Goal: Task Accomplishment & Management: Complete application form

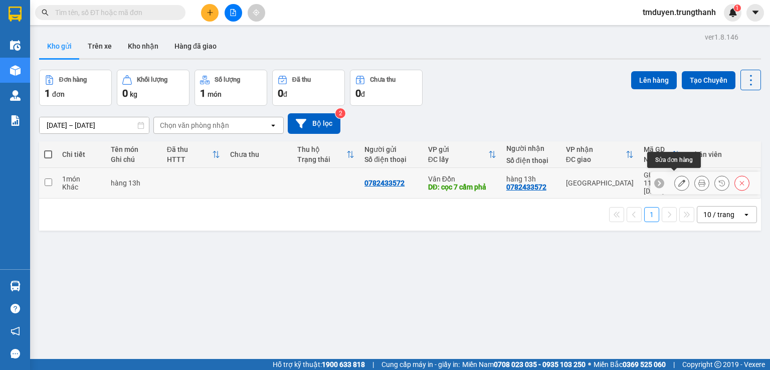
click at [679, 180] on icon at bounding box center [682, 183] width 7 height 7
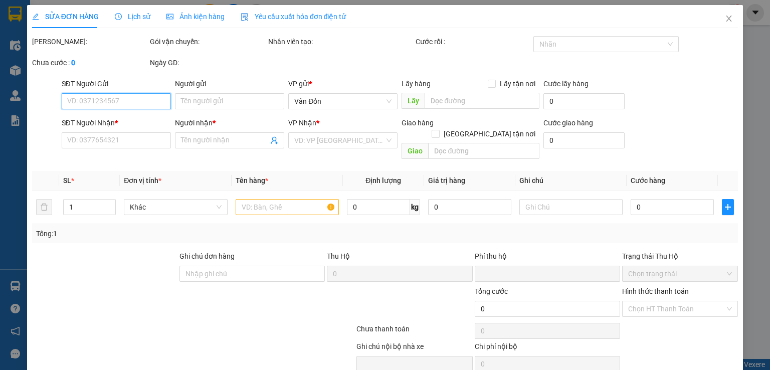
type input "0782433572"
type input "cọc 7 cẩm phả"
type input "0335142493"
type input "hàng 13h"
type input "613 [PERSON_NAME]"
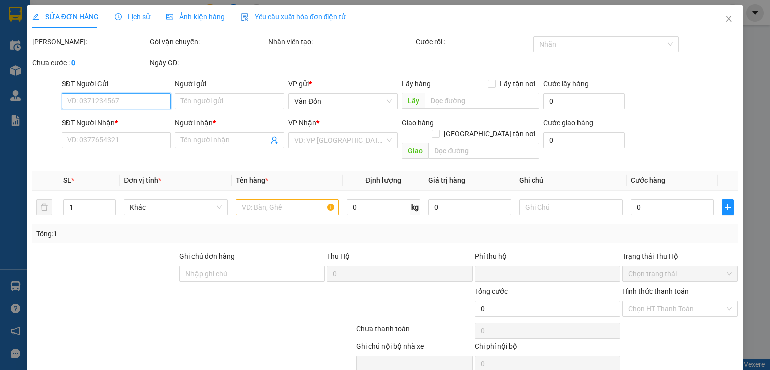
type input "0"
type input "70.000"
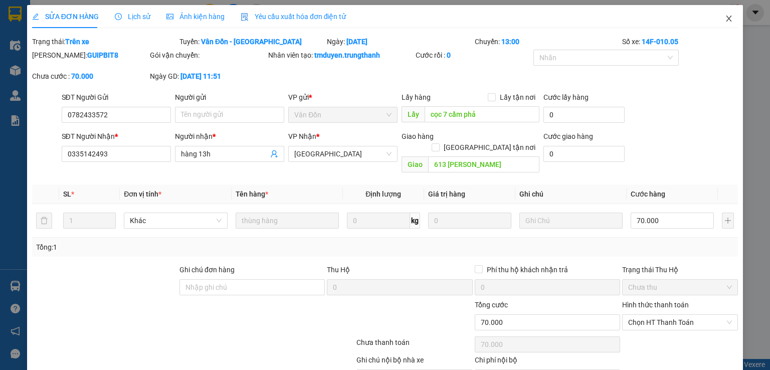
click at [727, 21] on icon "close" at bounding box center [730, 19] width 6 height 6
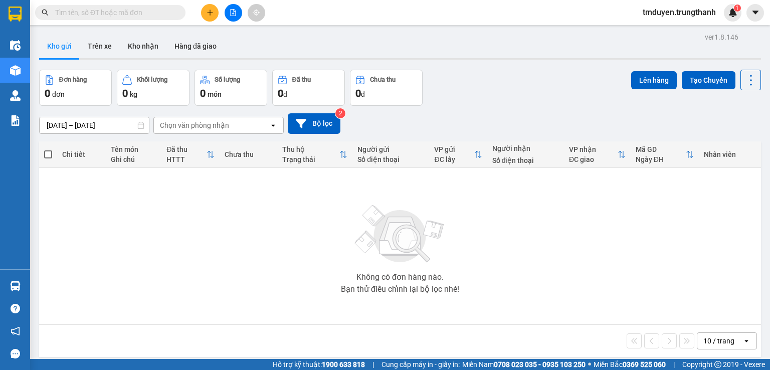
click at [60, 83] on div "Đơn hàng" at bounding box center [73, 79] width 28 height 7
click at [323, 127] on button "Bộ lọc" at bounding box center [314, 123] width 53 height 21
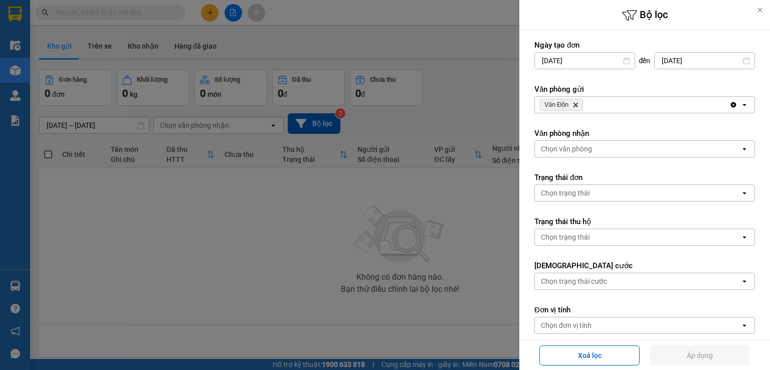
click at [296, 216] on div at bounding box center [385, 185] width 770 height 370
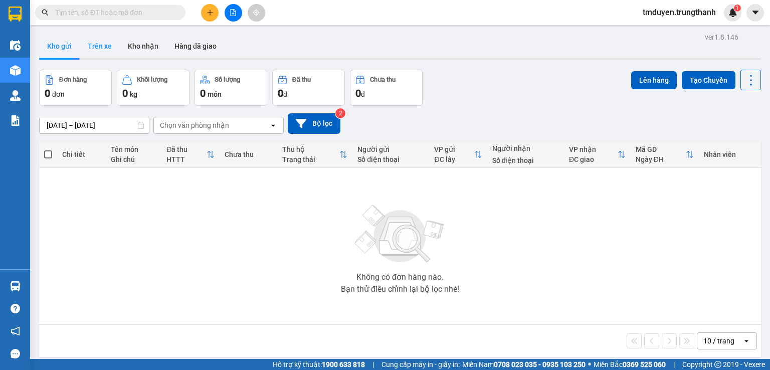
click at [109, 49] on button "Trên xe" at bounding box center [100, 46] width 40 height 24
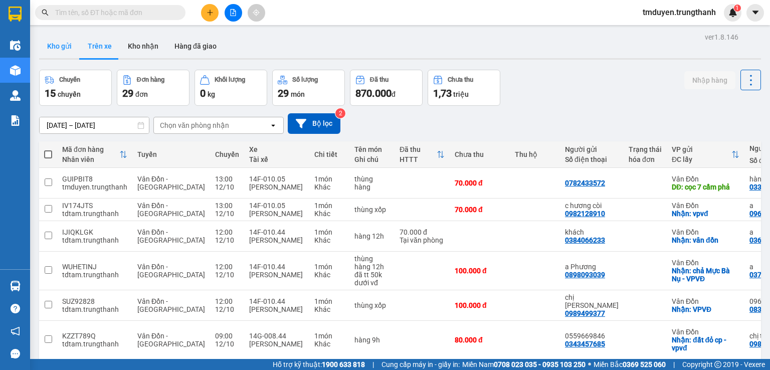
click at [53, 50] on button "Kho gửi" at bounding box center [59, 46] width 41 height 24
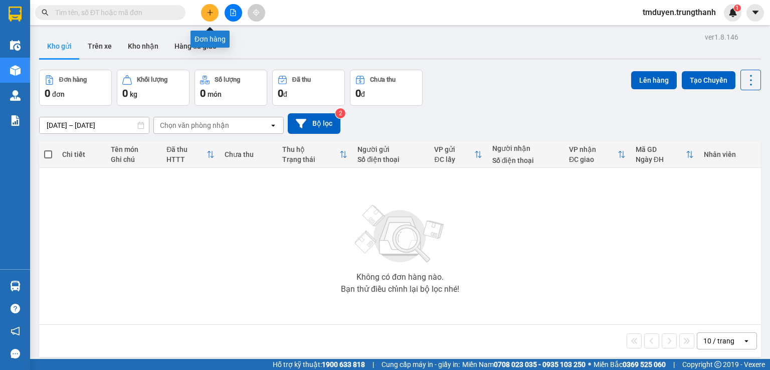
click at [212, 13] on icon "plus" at bounding box center [210, 12] width 6 height 1
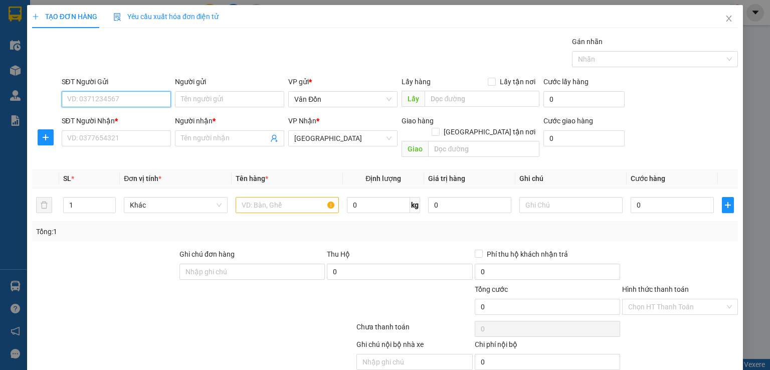
click at [140, 103] on input "SĐT Người Gửi" at bounding box center [116, 99] width 109 height 16
click at [725, 18] on icon "close" at bounding box center [729, 19] width 8 height 8
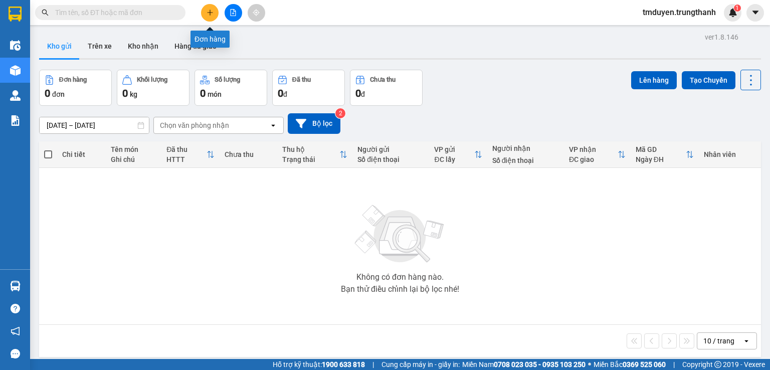
click at [212, 16] on icon "plus" at bounding box center [210, 12] width 7 height 7
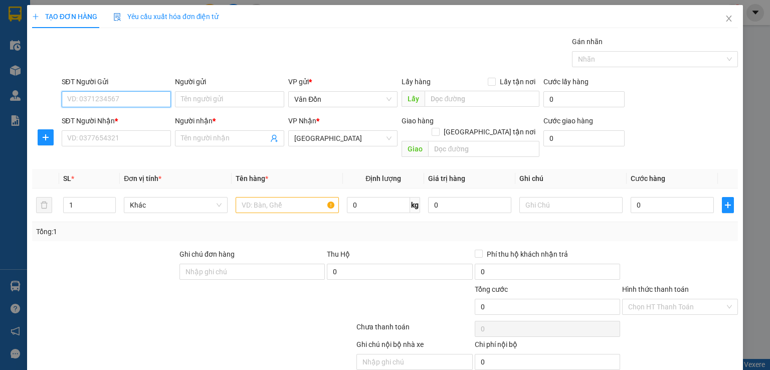
click at [134, 94] on input "SĐT Người Gửi" at bounding box center [116, 99] width 109 height 16
click at [132, 105] on input "SĐT Người Gửi" at bounding box center [116, 99] width 109 height 16
click at [725, 16] on icon "close" at bounding box center [729, 19] width 8 height 8
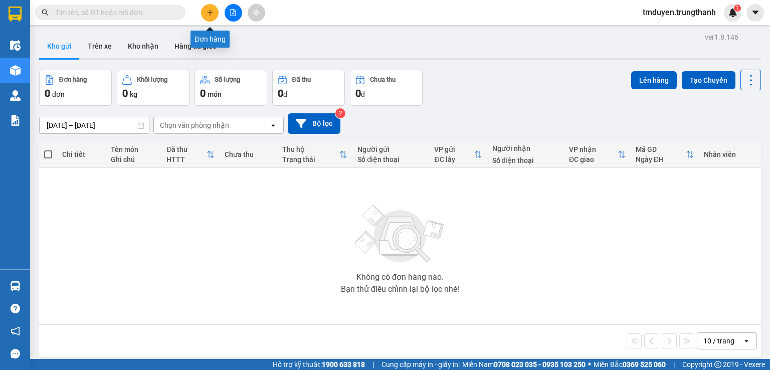
click at [205, 11] on button at bounding box center [210, 13] width 18 height 18
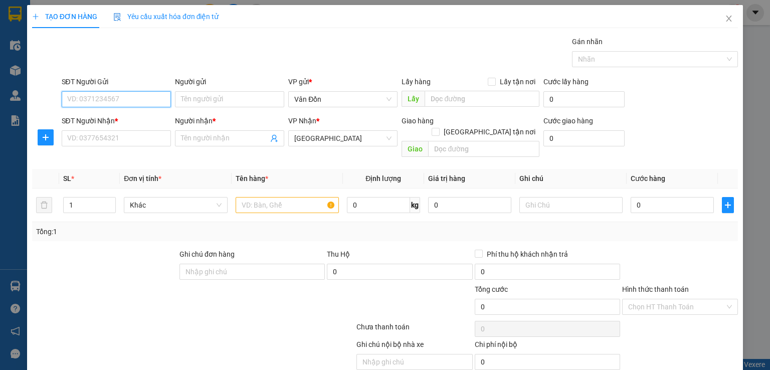
click at [129, 96] on input "SĐT Người Gửi" at bounding box center [116, 99] width 109 height 16
type input "0904239536"
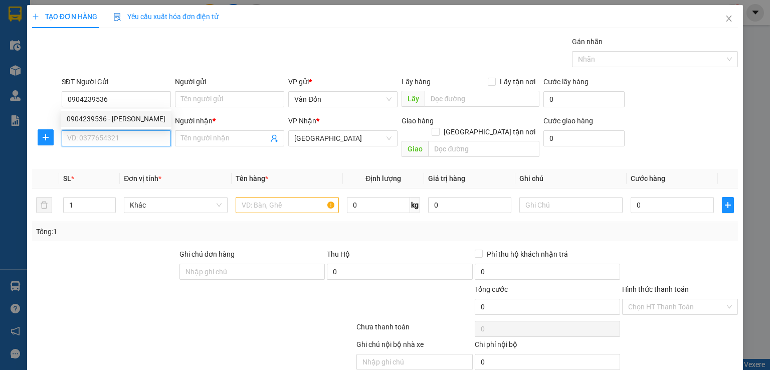
click at [101, 140] on input "SĐT Người Nhận *" at bounding box center [116, 138] width 109 height 16
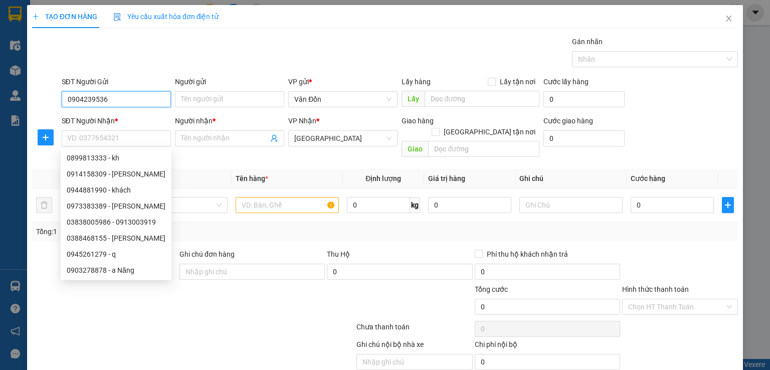
click at [77, 93] on input "0904239536" at bounding box center [116, 99] width 109 height 16
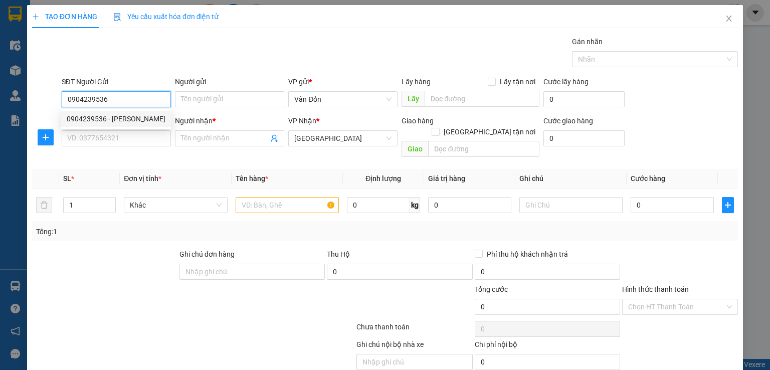
click at [67, 101] on input "0904239536" at bounding box center [116, 99] width 109 height 16
click at [117, 120] on div "0904239536 - [PERSON_NAME]" at bounding box center [116, 118] width 99 height 11
type input "[PERSON_NAME]"
checkbox input "true"
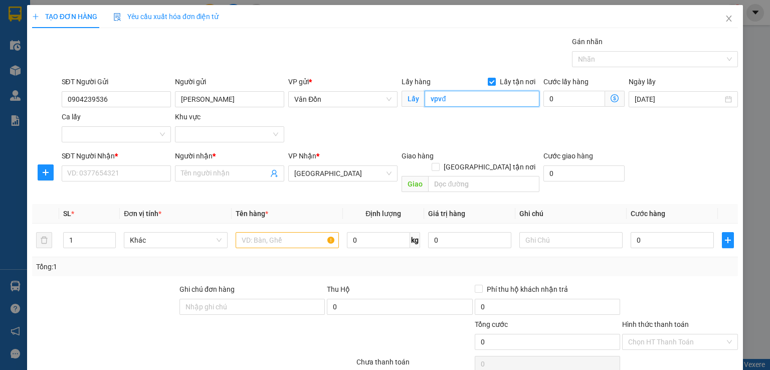
click at [467, 106] on input "vpvđ" at bounding box center [482, 99] width 115 height 16
type input "VPVĐ"
click at [147, 178] on input "SĐT Người Nhận *" at bounding box center [116, 173] width 109 height 16
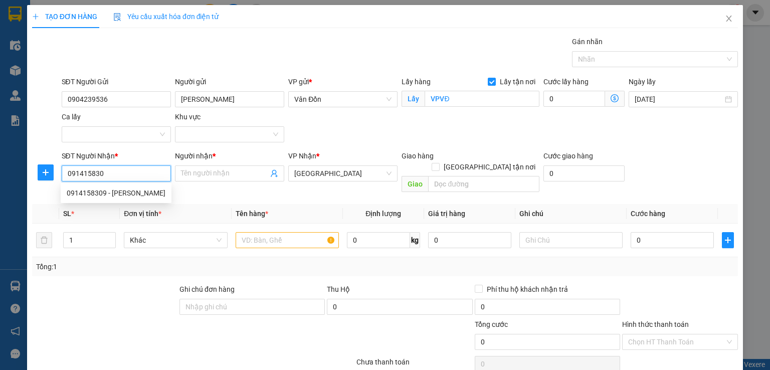
type input "0914158309"
click at [111, 193] on div "0914158309 - [PERSON_NAME]" at bounding box center [116, 193] width 99 height 11
type input "[PERSON_NAME]"
type input "[GEOGRAPHIC_DATA]"
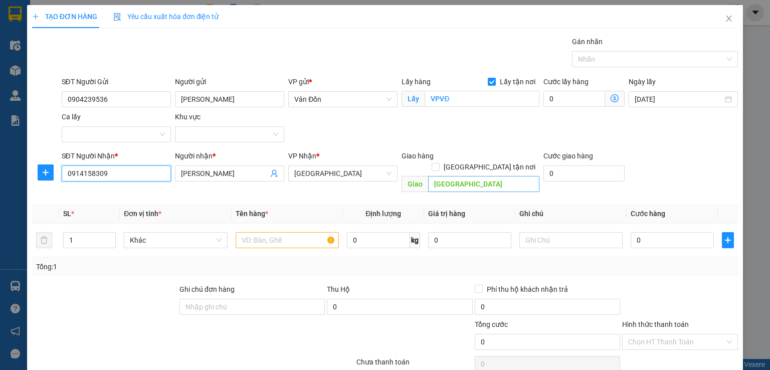
type input "0914158309"
click at [475, 177] on input "[GEOGRAPHIC_DATA]" at bounding box center [483, 184] width 111 height 16
type input "hoàng quốc việt [GEOGRAPHIC_DATA]"
click at [279, 232] on input "text" at bounding box center [287, 240] width 103 height 16
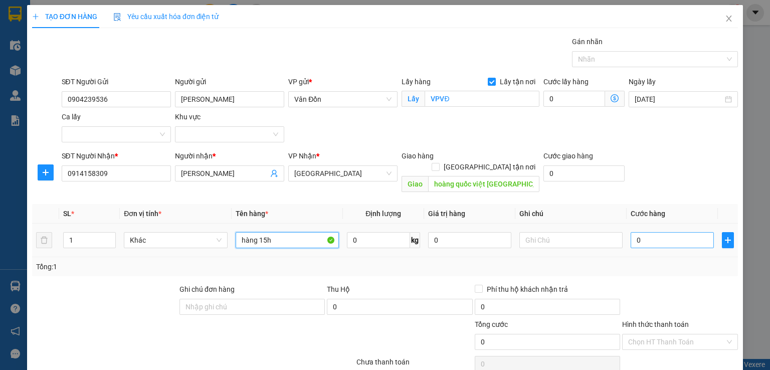
type input "hàng 15h"
click at [646, 234] on input "0" at bounding box center [672, 240] width 83 height 16
type input "01"
type input "1"
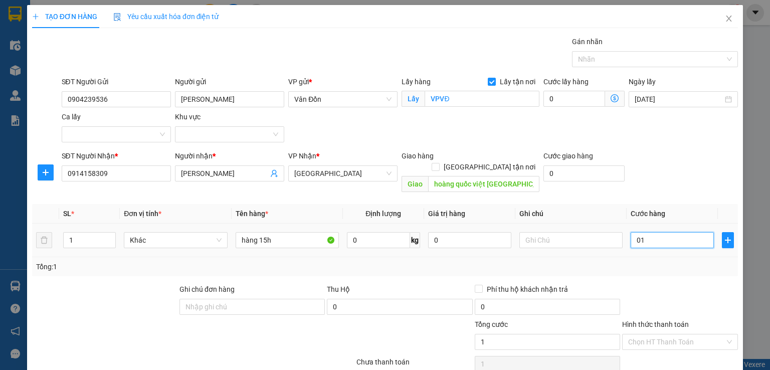
type input "010"
type input "10"
type input "0.100"
type input "100"
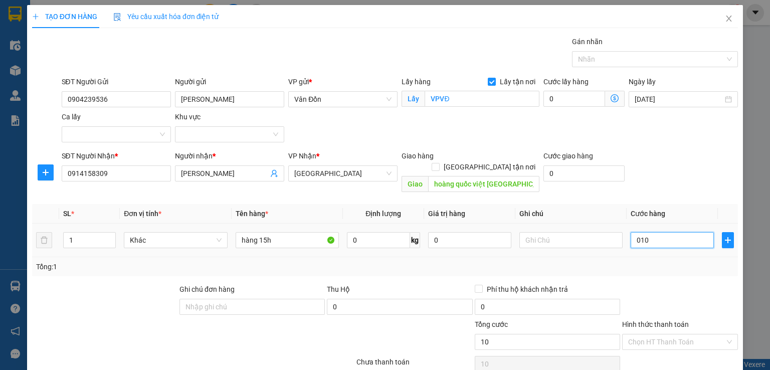
type input "100"
type input "010"
type input "10"
type input "01"
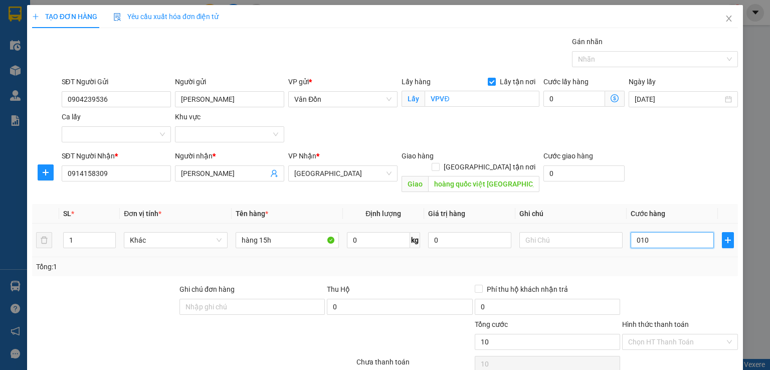
type input "1"
type input "0"
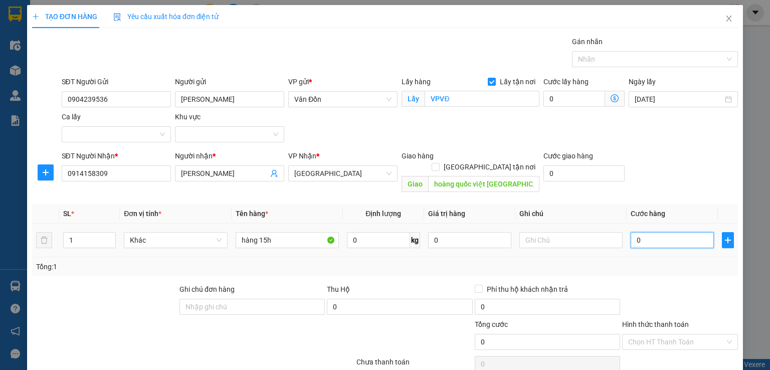
click at [631, 232] on input "0" at bounding box center [672, 240] width 83 height 16
type input "10"
type input "100"
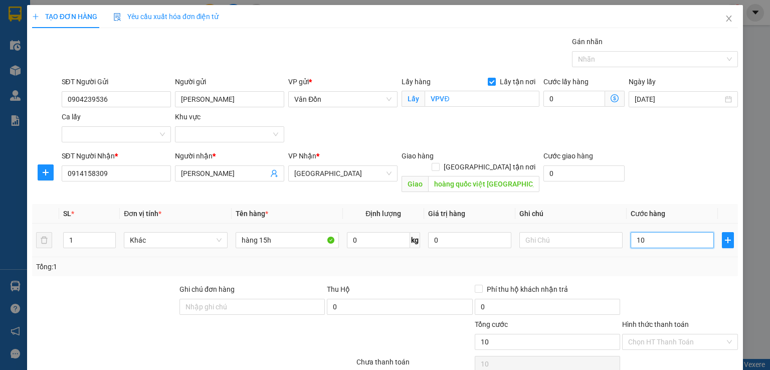
type input "100"
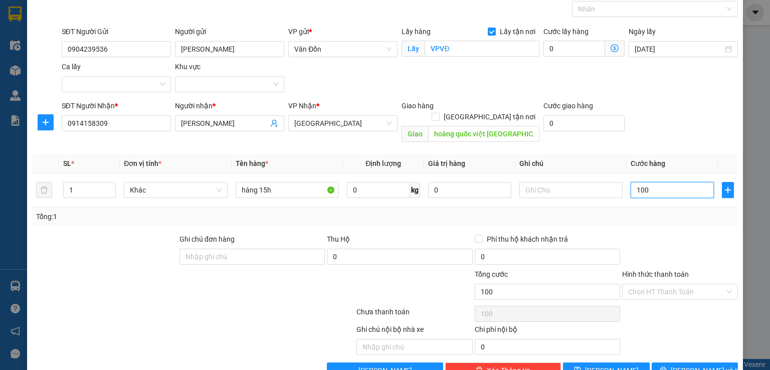
scroll to position [66, 0]
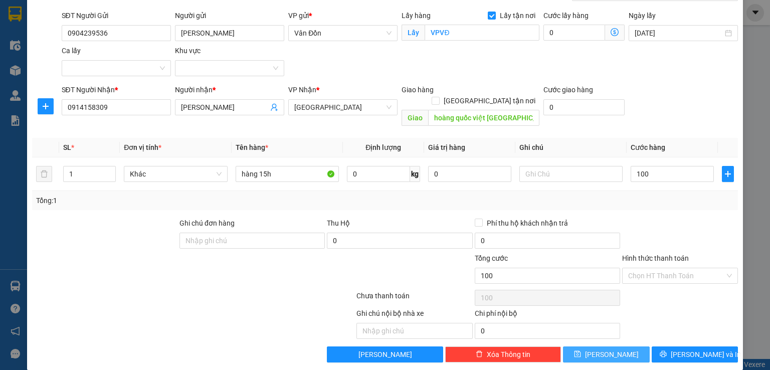
type input "100.000"
click at [581, 351] on icon "save" at bounding box center [578, 354] width 7 height 7
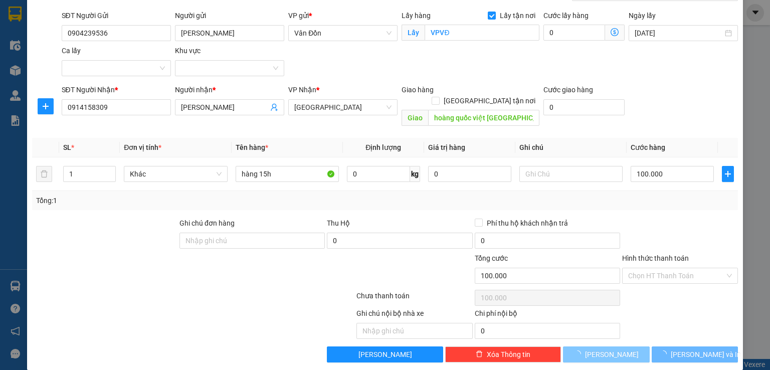
checkbox input "false"
type input "0"
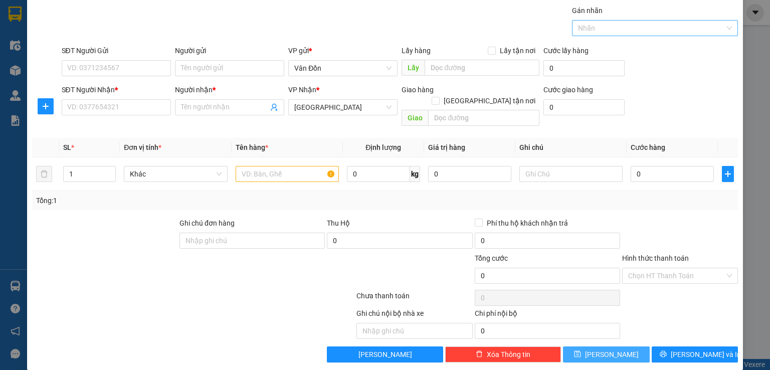
scroll to position [0, 0]
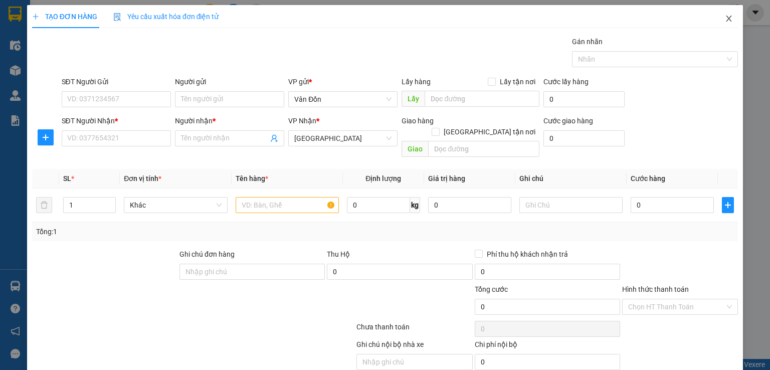
click at [725, 15] on icon "close" at bounding box center [729, 19] width 8 height 8
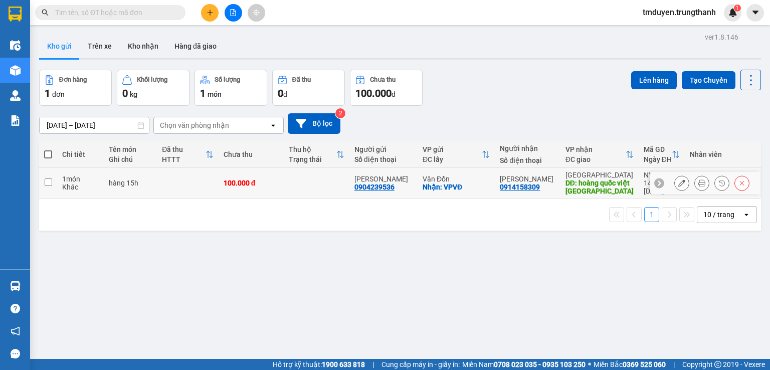
click at [54, 182] on td at bounding box center [48, 183] width 18 height 31
checkbox input "true"
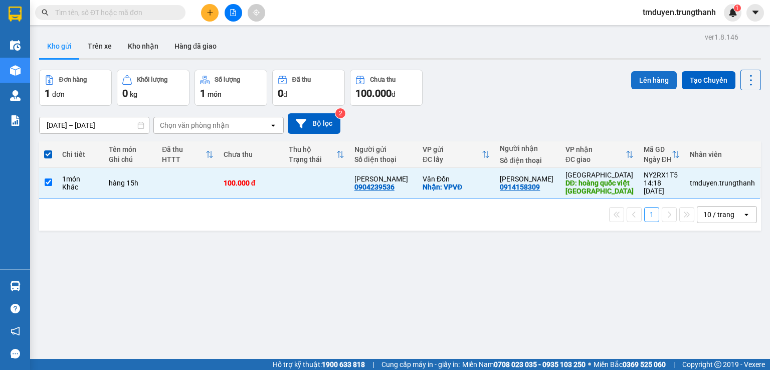
click at [656, 80] on button "Lên hàng" at bounding box center [654, 80] width 46 height 18
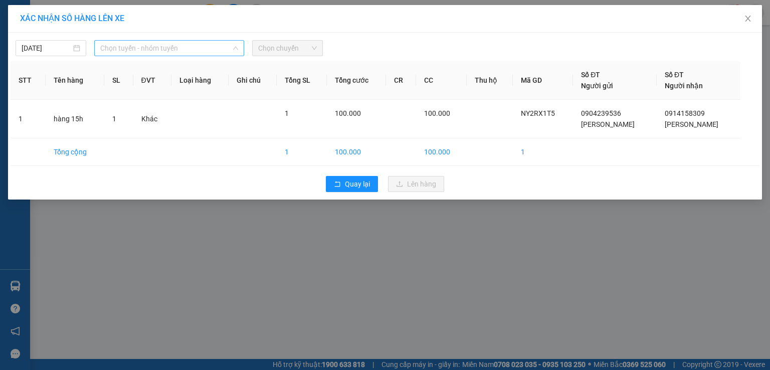
click at [201, 43] on span "Chọn tuyến - nhóm tuyến" at bounding box center [169, 48] width 138 height 15
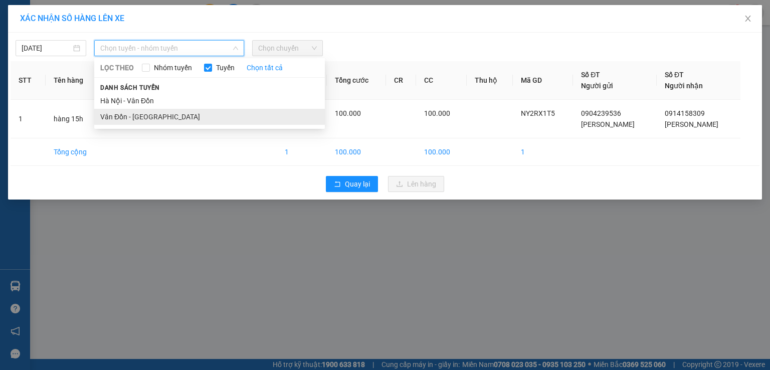
click at [164, 113] on li "Vân Đồn - [GEOGRAPHIC_DATA]" at bounding box center [209, 117] width 231 height 16
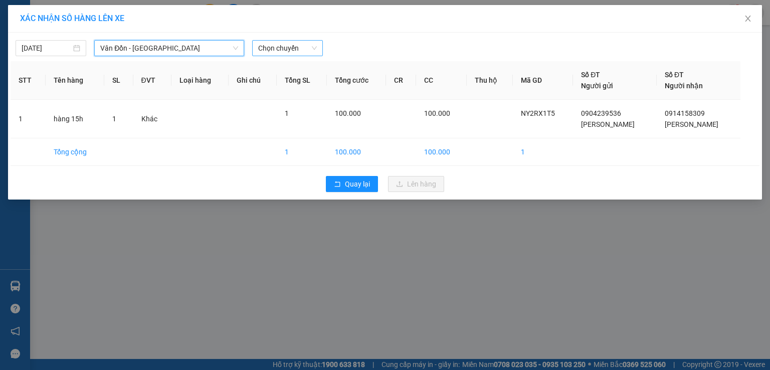
click at [290, 47] on span "Chọn chuyến" at bounding box center [287, 48] width 59 height 15
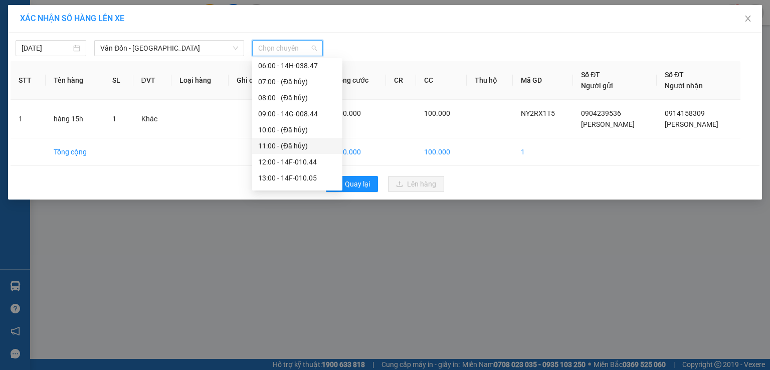
scroll to position [100, 0]
click at [283, 173] on div "15:00 - 14F-010.11" at bounding box center [297, 176] width 78 height 11
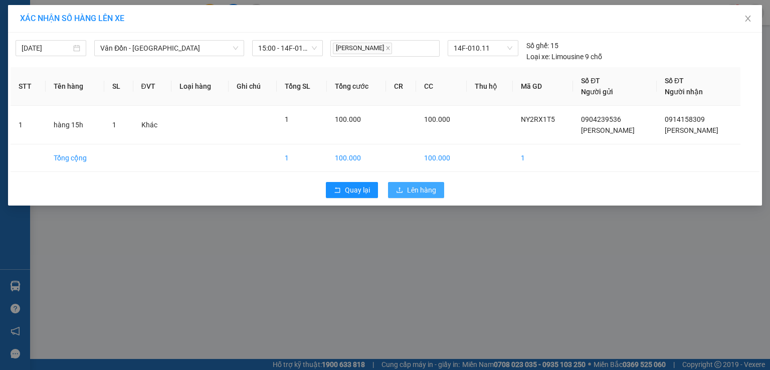
click at [417, 189] on span "Lên hàng" at bounding box center [421, 190] width 29 height 11
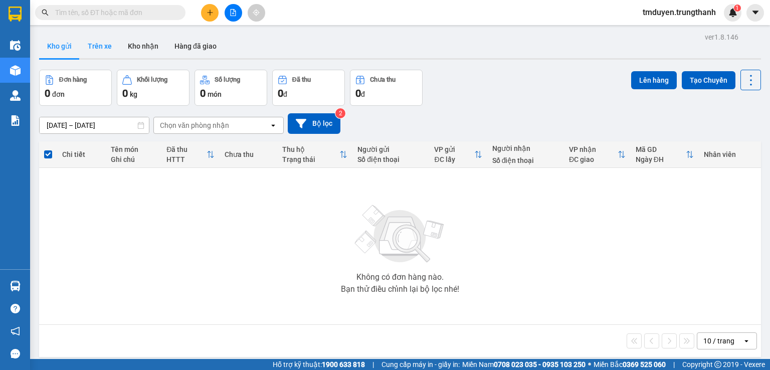
click at [103, 47] on button "Trên xe" at bounding box center [100, 46] width 40 height 24
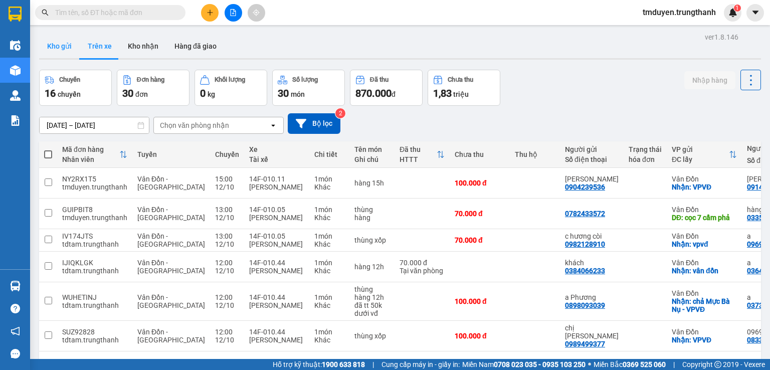
click at [65, 38] on button "Kho gửi" at bounding box center [59, 46] width 41 height 24
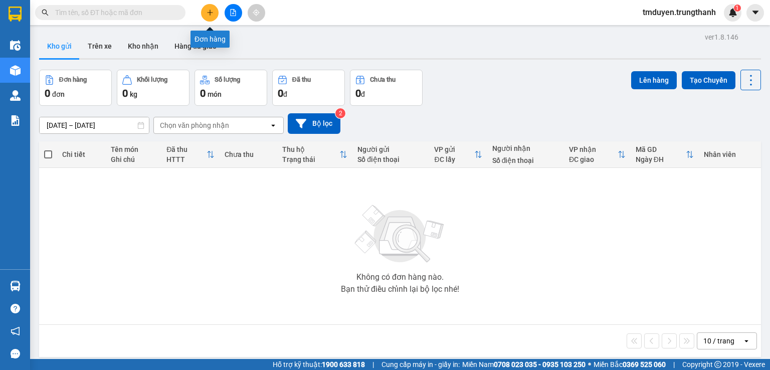
click at [208, 13] on icon "plus" at bounding box center [210, 12] width 6 height 1
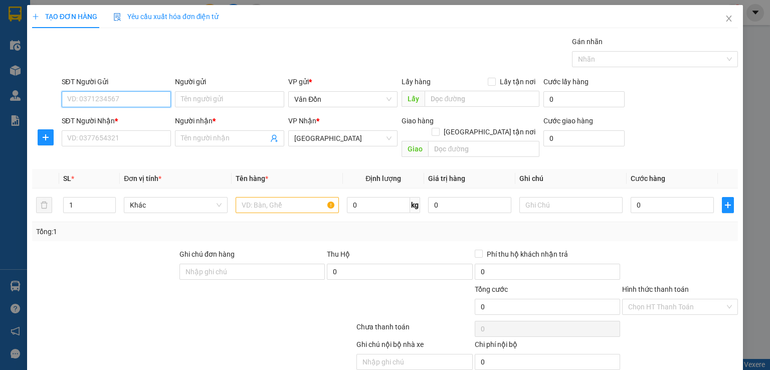
click at [91, 101] on input "SĐT Người Gửi" at bounding box center [116, 99] width 109 height 16
click at [116, 119] on div "0989499377 - chị [PERSON_NAME]" at bounding box center [121, 118] width 109 height 11
type input "0989499377"
type input "chị [PERSON_NAME]"
checkbox input "true"
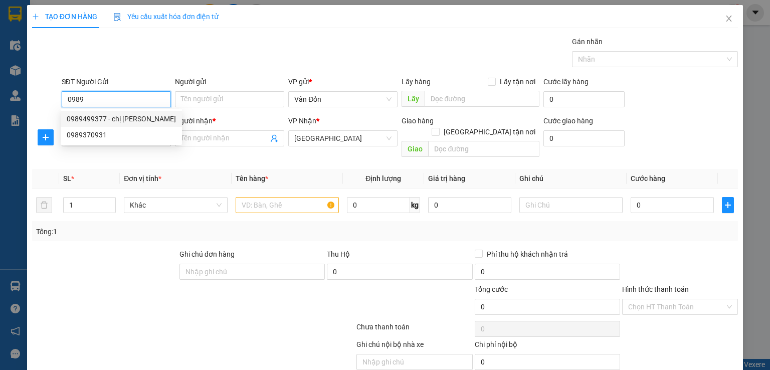
type input "VPVĐ"
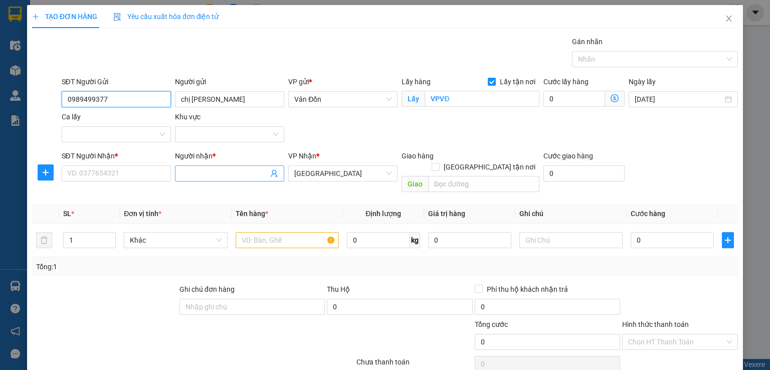
type input "0989499377"
click at [201, 172] on input "Người nhận *" at bounding box center [224, 173] width 87 height 11
click at [269, 232] on input "text" at bounding box center [287, 240] width 103 height 16
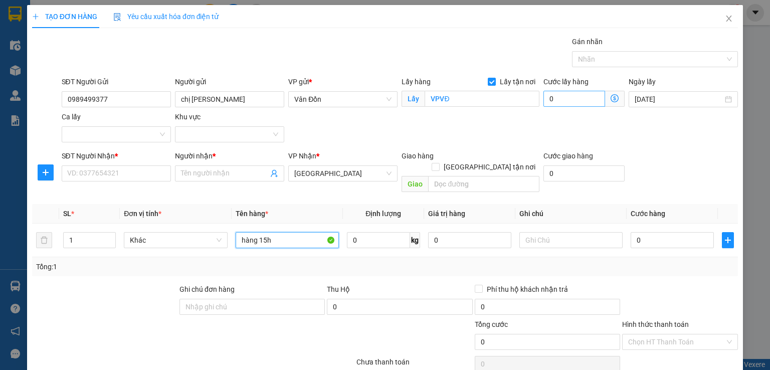
type input "hàng 15h"
click at [572, 95] on input "0" at bounding box center [575, 99] width 62 height 16
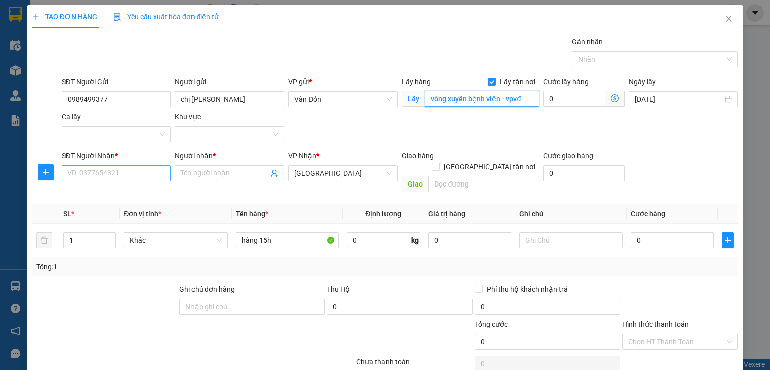
type input "vòng xuyến bệnh viện - vpvđ"
click at [117, 172] on input "SĐT Người Nhận *" at bounding box center [116, 173] width 109 height 16
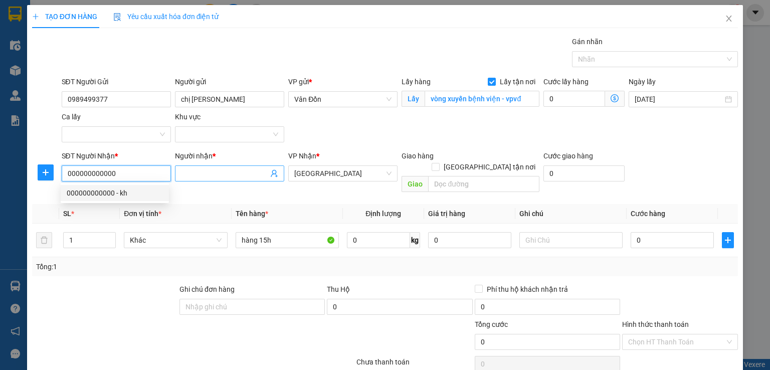
type input "000000000000"
click at [207, 175] on input "Người nhận *" at bounding box center [224, 173] width 87 height 11
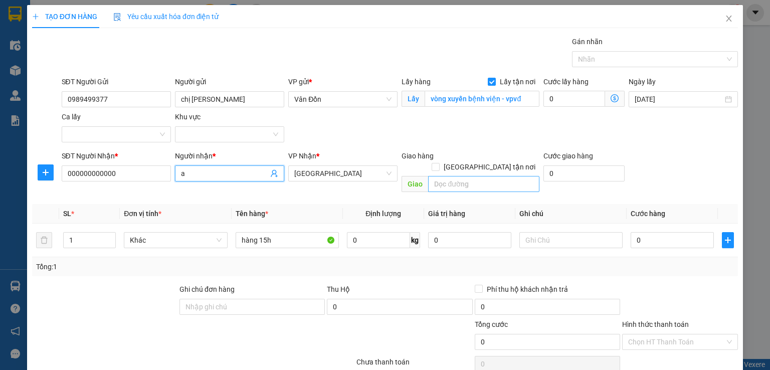
type input "a"
click at [504, 176] on input "text" at bounding box center [483, 184] width 111 height 16
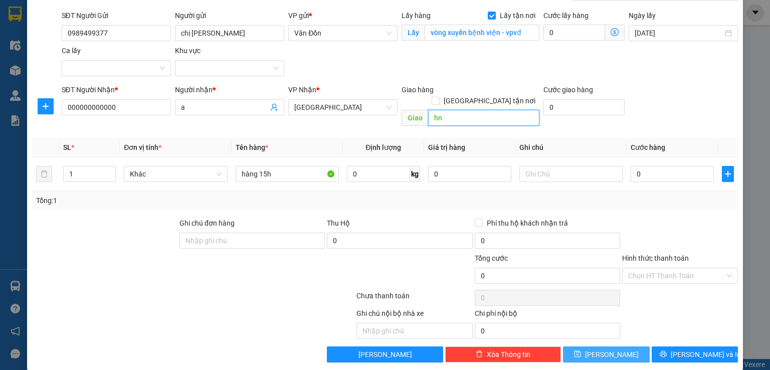
type input "hn"
click at [609, 349] on span "[PERSON_NAME]" at bounding box center [612, 354] width 54 height 11
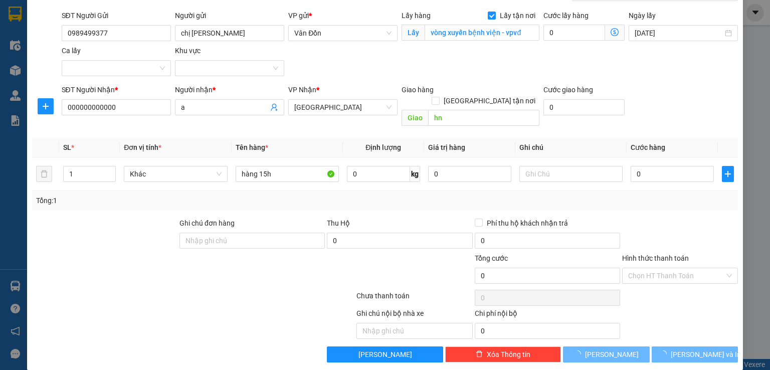
checkbox input "false"
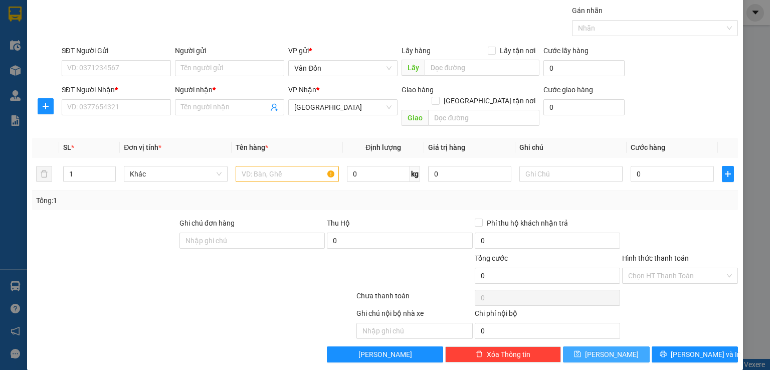
scroll to position [0, 0]
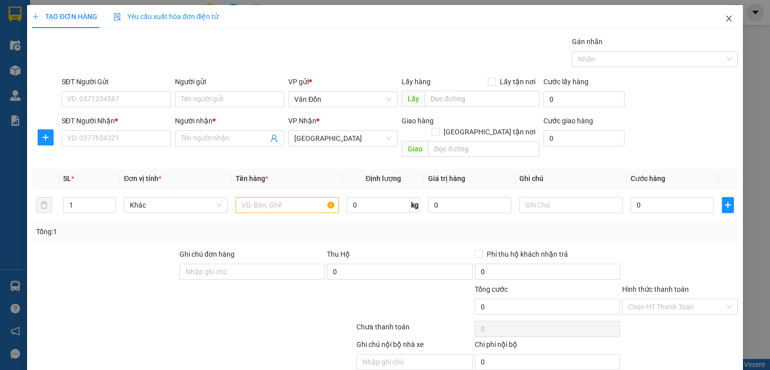
click at [725, 16] on icon "close" at bounding box center [729, 19] width 8 height 8
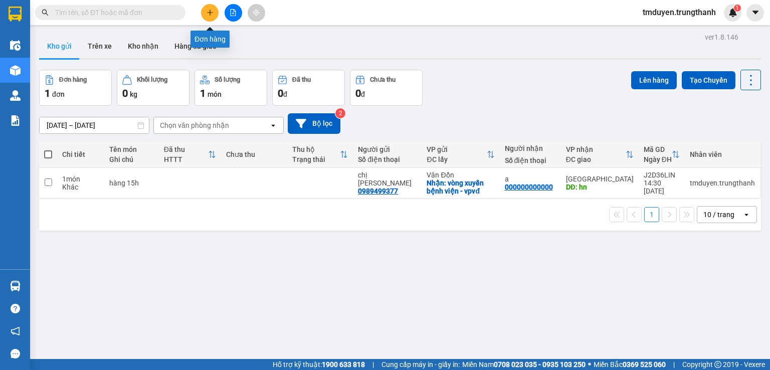
click at [210, 11] on icon "plus" at bounding box center [210, 13] width 1 height 6
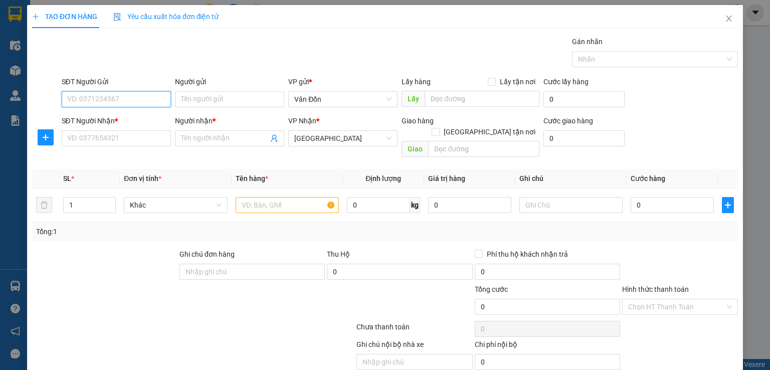
paste input "0968583156"
type input "0968583156"
click at [131, 139] on input "SĐT Người Nhận *" at bounding box center [116, 138] width 109 height 16
paste input "0393183121"
type input "0393183121"
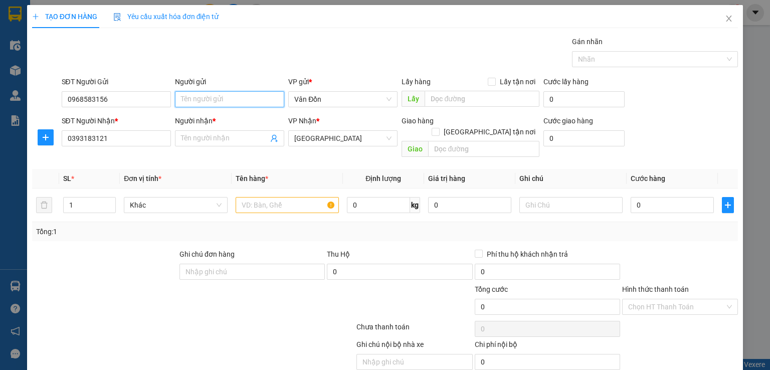
click at [206, 102] on input "Người gửi" at bounding box center [229, 99] width 109 height 16
type input "k"
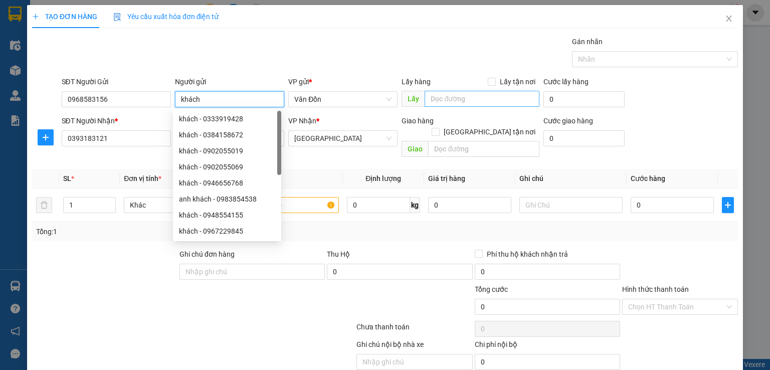
type input "khách"
click at [429, 97] on input "text" at bounding box center [482, 99] width 115 height 16
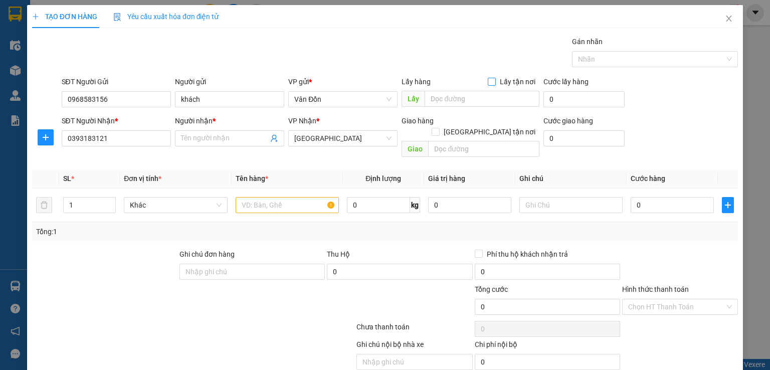
click at [490, 79] on input "Lấy tận nơi" at bounding box center [491, 81] width 7 height 7
checkbox input "true"
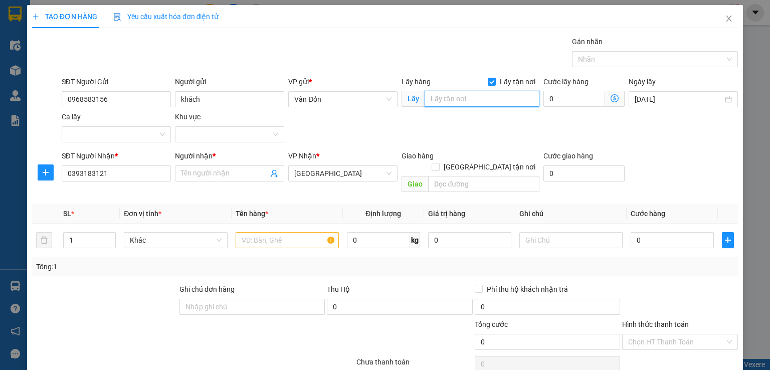
click at [463, 95] on input "text" at bounding box center [482, 99] width 115 height 16
type input "VPVĐ"
click at [203, 167] on span at bounding box center [229, 173] width 109 height 16
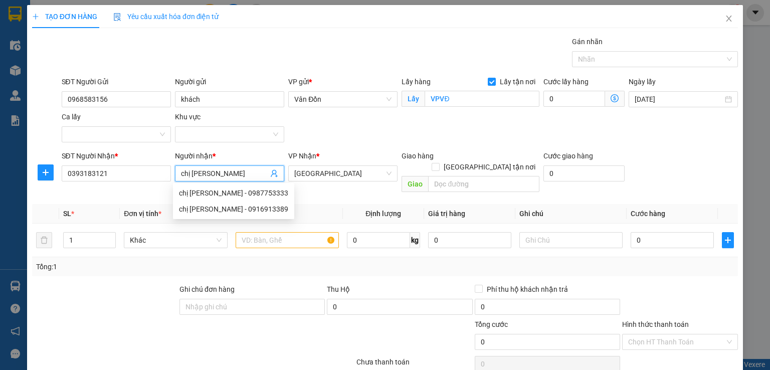
type input "chị [PERSON_NAME]"
drag, startPoint x: 465, startPoint y: 161, endPoint x: 460, endPoint y: 170, distance: 10.3
click at [463, 161] on div "Giao hàng [GEOGRAPHIC_DATA] tận nơi" at bounding box center [471, 163] width 138 height 26
click at [460, 176] on input "text" at bounding box center [483, 184] width 111 height 16
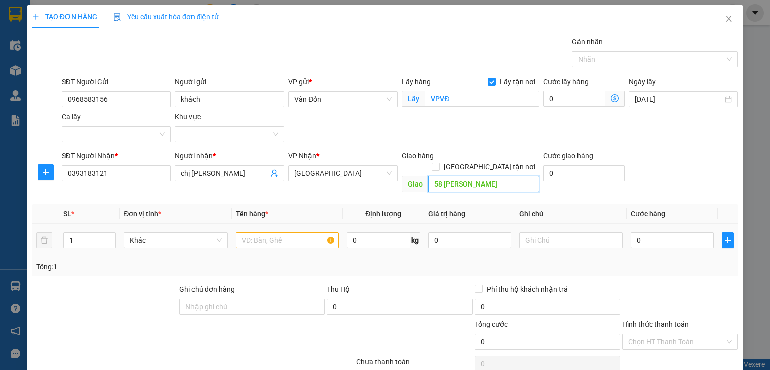
type input "58 [PERSON_NAME]"
click at [317, 233] on input "text" at bounding box center [287, 240] width 103 height 16
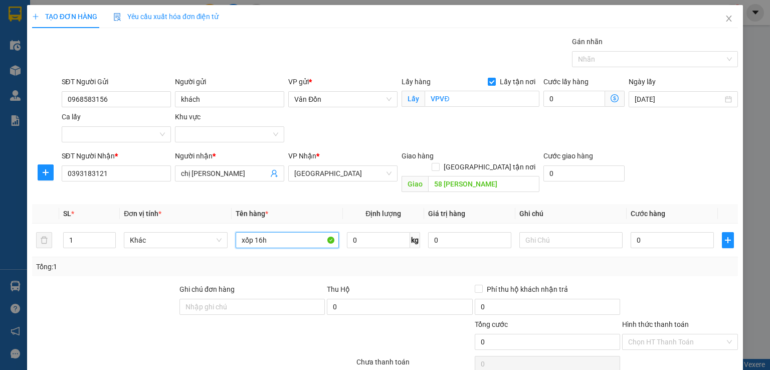
type input "xốp 16h"
click at [583, 235] on input "text" at bounding box center [571, 240] width 103 height 16
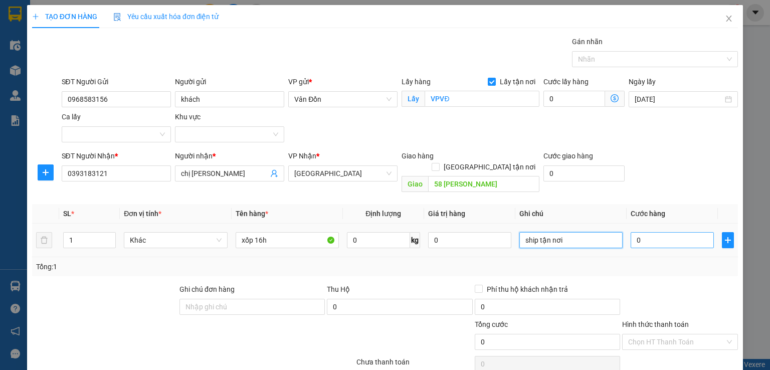
type input "ship tận nơi"
click at [644, 232] on input "0" at bounding box center [672, 240] width 83 height 16
type input "1"
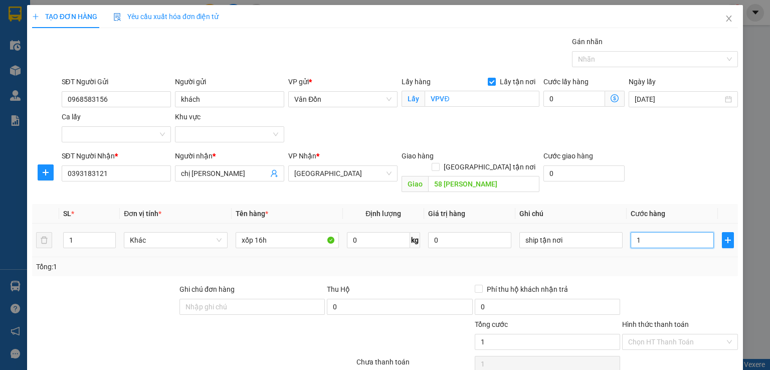
type input "10"
type input "100"
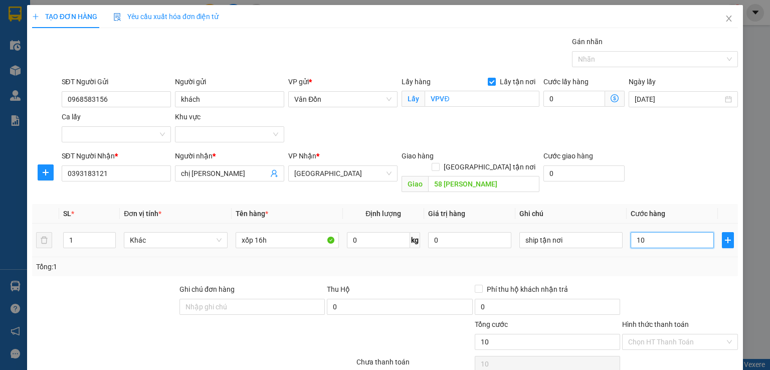
type input "100"
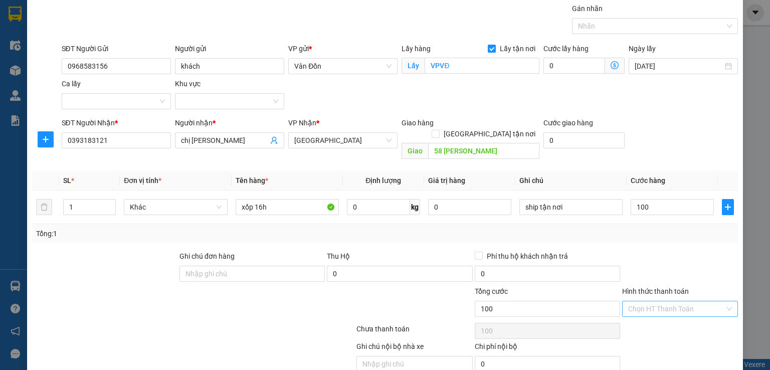
type input "100.000"
click at [649, 301] on input "Hình thức thanh toán" at bounding box center [676, 308] width 97 height 15
click at [629, 233] on div "Tại văn phòng" at bounding box center [673, 228] width 103 height 11
type input "0"
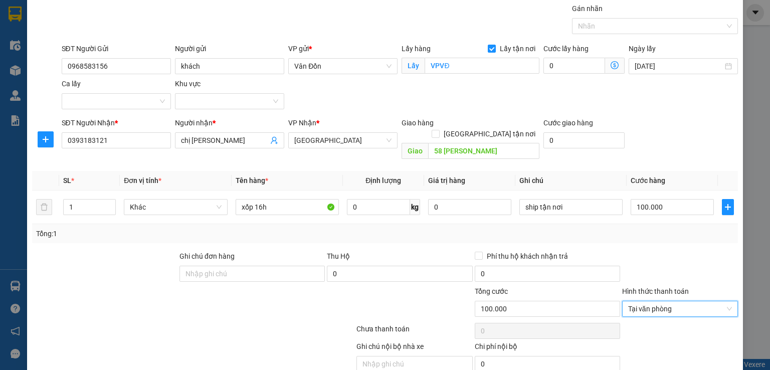
scroll to position [66, 0]
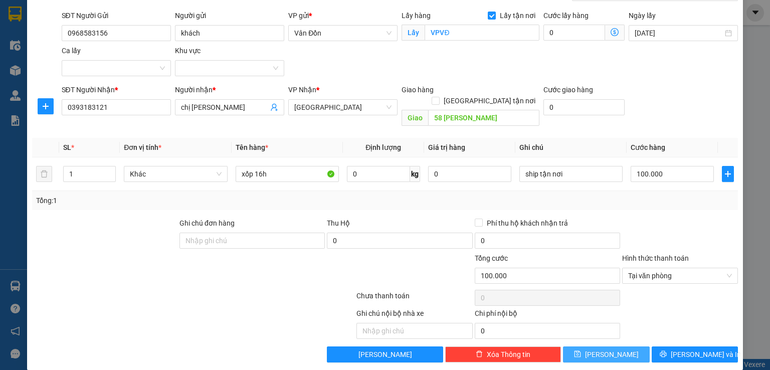
click at [581, 351] on icon "save" at bounding box center [578, 354] width 7 height 7
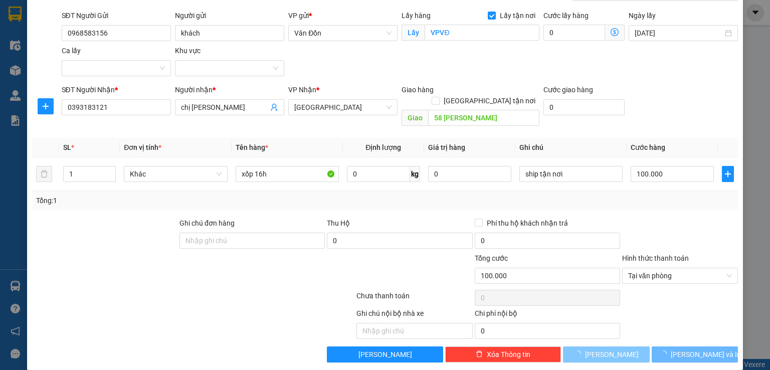
checkbox input "false"
type input "0"
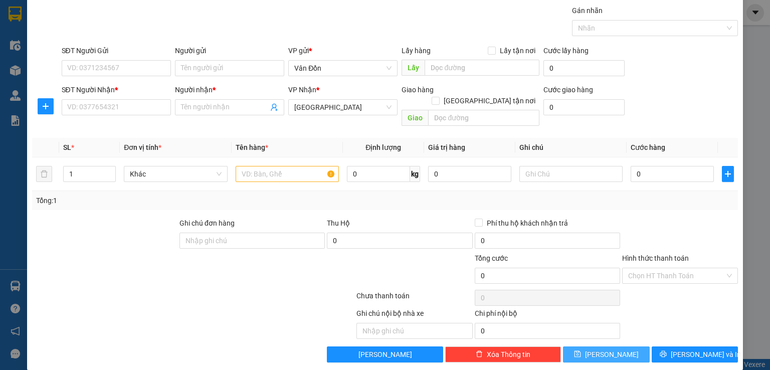
scroll to position [0, 0]
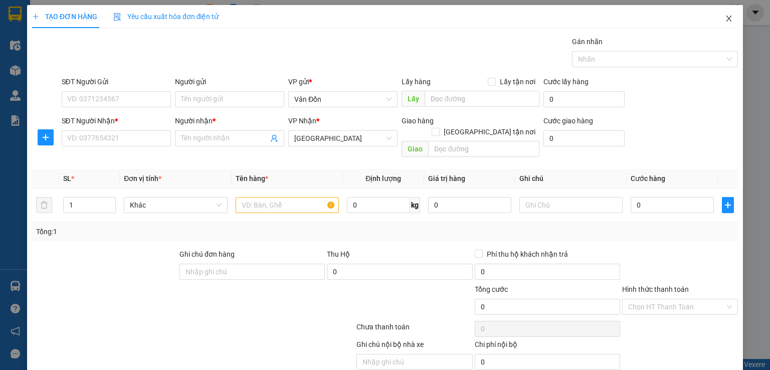
click at [718, 23] on span "Close" at bounding box center [729, 19] width 28 height 28
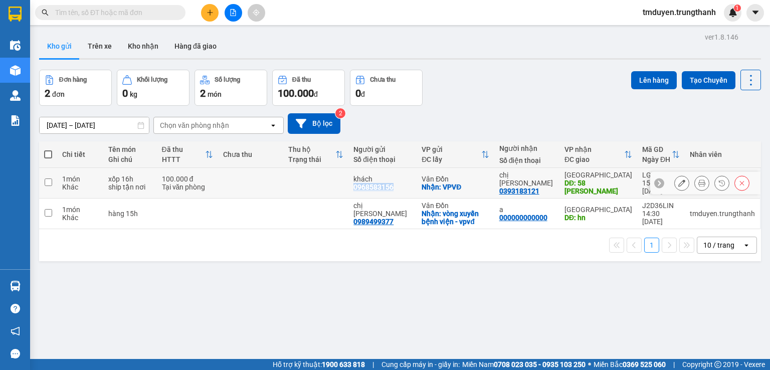
copy div "0968583156"
drag, startPoint x: 401, startPoint y: 185, endPoint x: 359, endPoint y: 187, distance: 42.2
click at [359, 187] on td "khách 0968583156" at bounding box center [383, 183] width 68 height 31
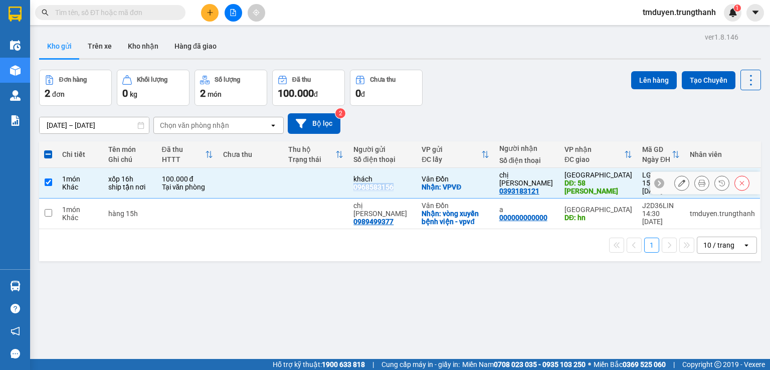
click at [45, 180] on input "checkbox" at bounding box center [49, 183] width 8 height 8
checkbox input "false"
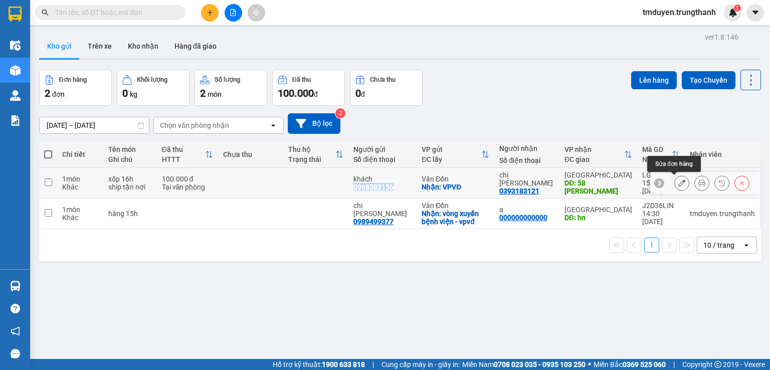
click at [679, 185] on icon at bounding box center [682, 183] width 7 height 7
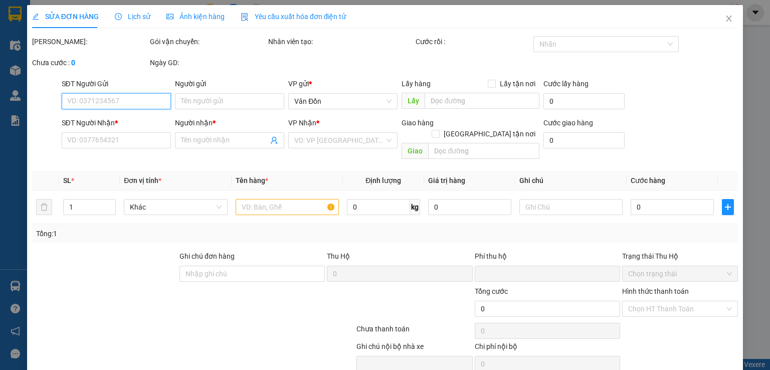
type input "0968583156"
type input "khách"
checkbox input "true"
type input "VPVĐ"
type input "0393183121"
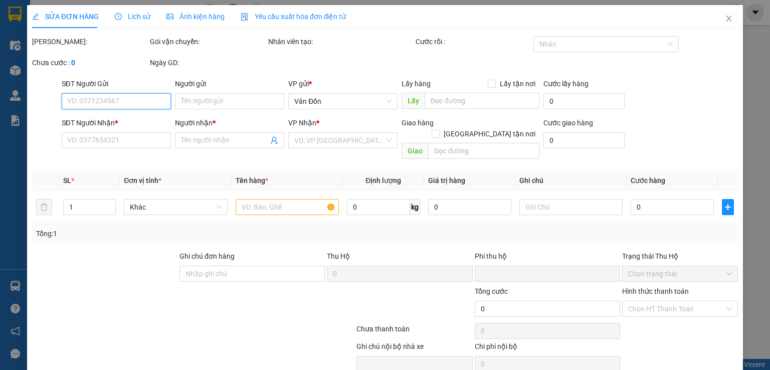
type input "chị [PERSON_NAME]"
type input "58 [PERSON_NAME]"
type input "0"
type input "100.000"
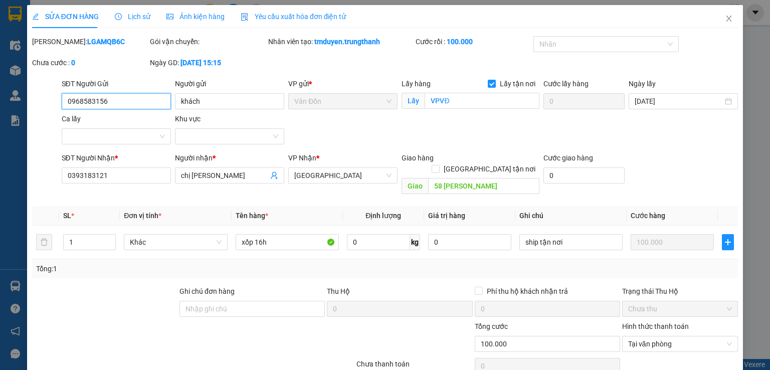
scroll to position [17, 0]
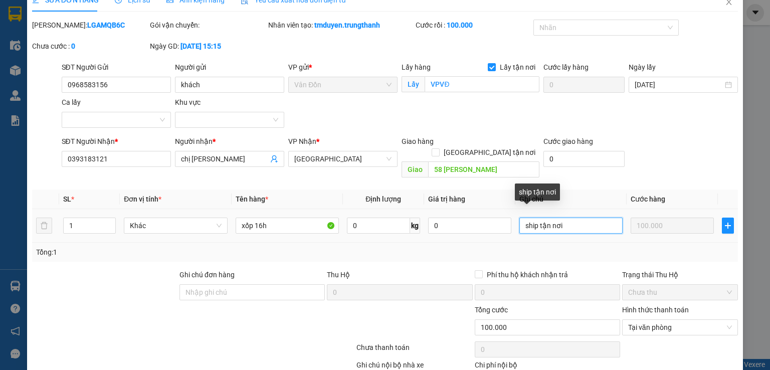
drag, startPoint x: 562, startPoint y: 213, endPoint x: 496, endPoint y: 231, distance: 67.6
click at [496, 231] on div "SL * Đơn vị tính * Tên hàng * Định lượng Giá trị hàng Ghi chú Cước hàng 1 Khác …" at bounding box center [385, 226] width 706 height 72
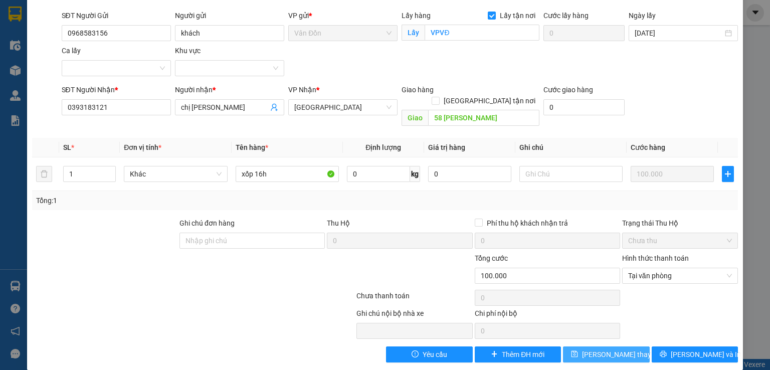
click at [594, 349] on span "[PERSON_NAME] thay đổi" at bounding box center [622, 354] width 80 height 11
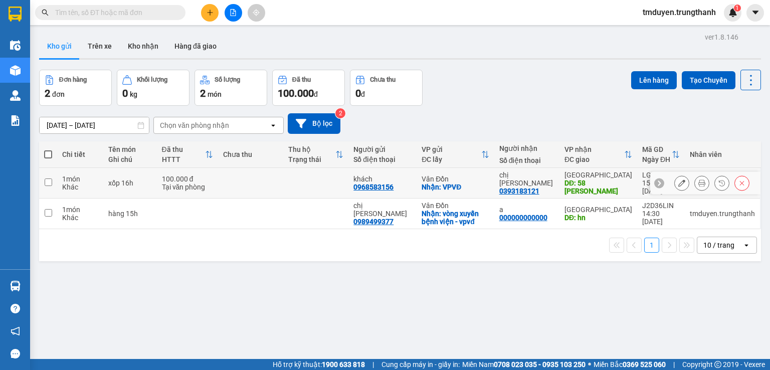
click at [49, 179] on input "checkbox" at bounding box center [49, 183] width 8 height 8
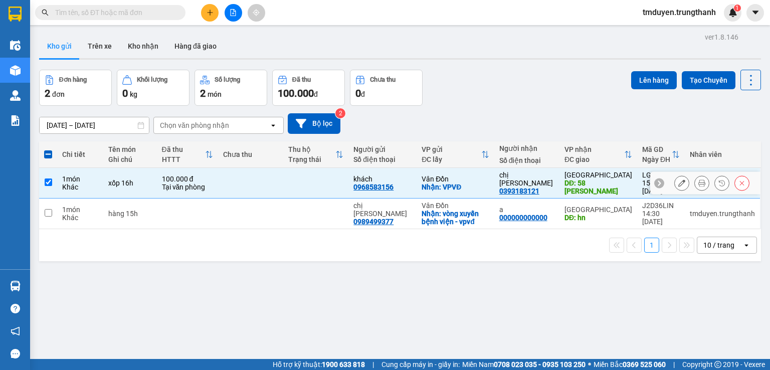
click at [48, 181] on input "checkbox" at bounding box center [49, 183] width 8 height 8
checkbox input "false"
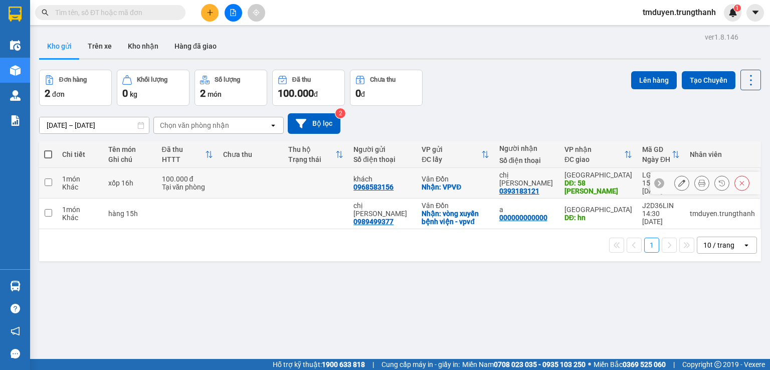
click at [679, 186] on icon at bounding box center [682, 183] width 7 height 7
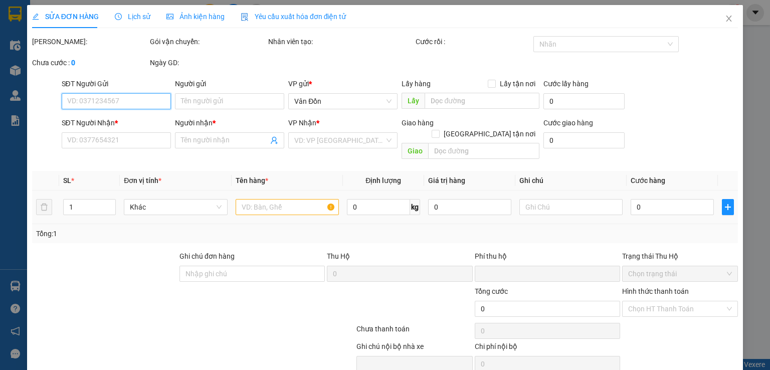
type input "0968583156"
type input "khách"
checkbox input "true"
type input "VPVĐ"
type input "0393183121"
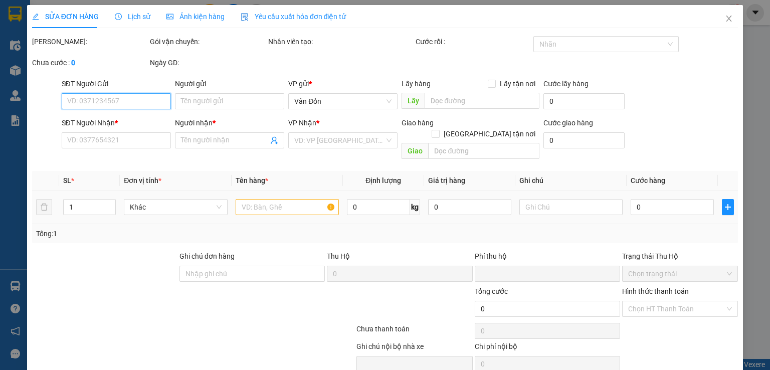
type input "chị [PERSON_NAME]"
type input "58 [PERSON_NAME]"
type input "0"
type input "100.000"
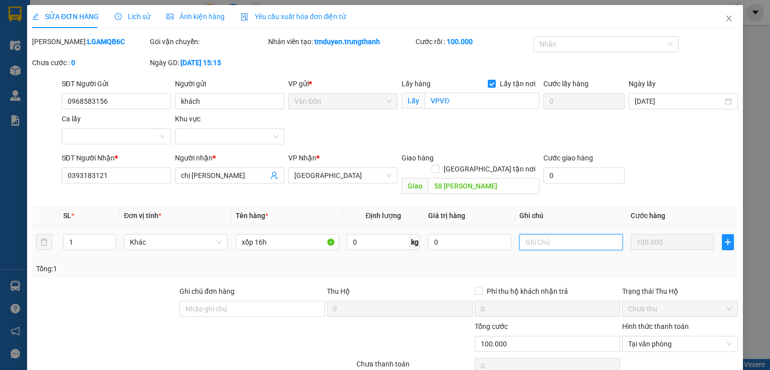
click at [546, 235] on input "text" at bounding box center [571, 242] width 103 height 16
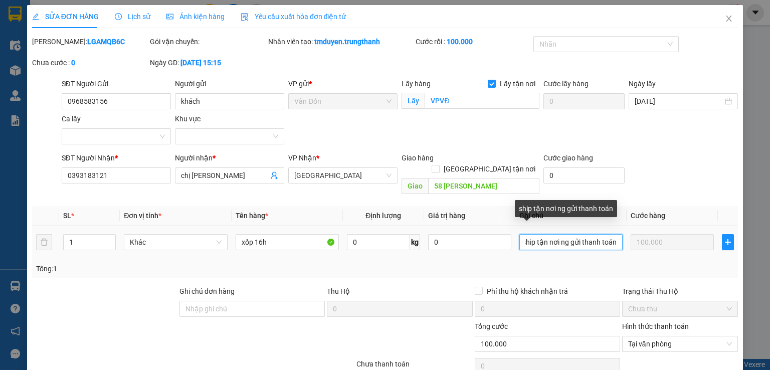
click at [612, 237] on input "ship tận nơi ng gửi thanh toán" at bounding box center [571, 242] width 103 height 16
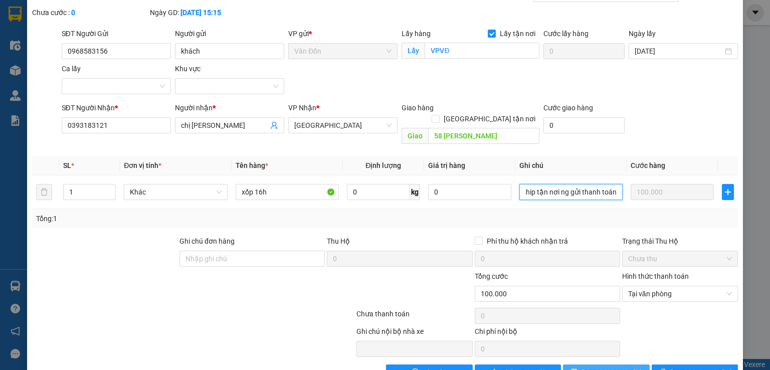
type input "ship tận nơi ng gửi thanh toán"
click at [594, 367] on span "[PERSON_NAME] thay đổi" at bounding box center [622, 372] width 80 height 11
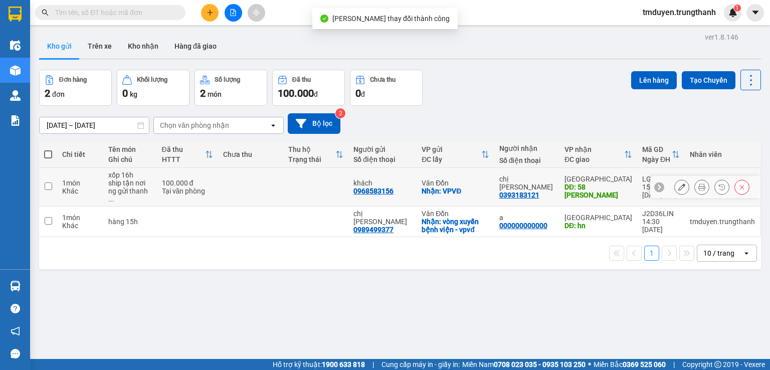
click at [44, 183] on td at bounding box center [48, 187] width 18 height 39
checkbox input "true"
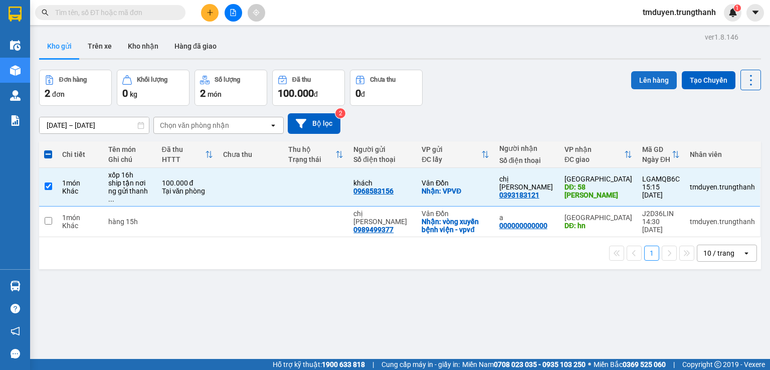
click at [668, 74] on button "Lên hàng" at bounding box center [654, 80] width 46 height 18
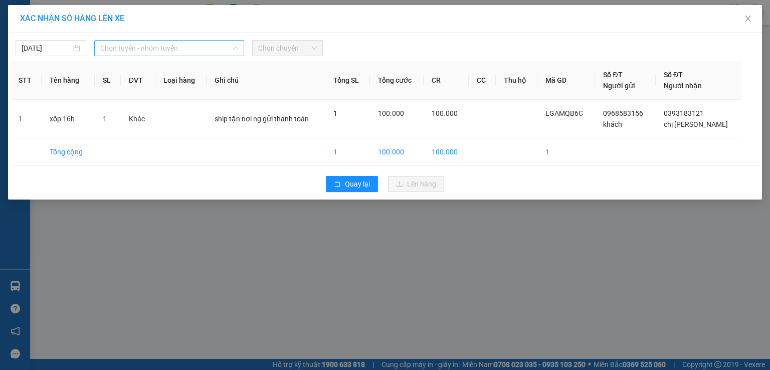
click at [199, 47] on span "Chọn tuyến - nhóm tuyến" at bounding box center [169, 48] width 138 height 15
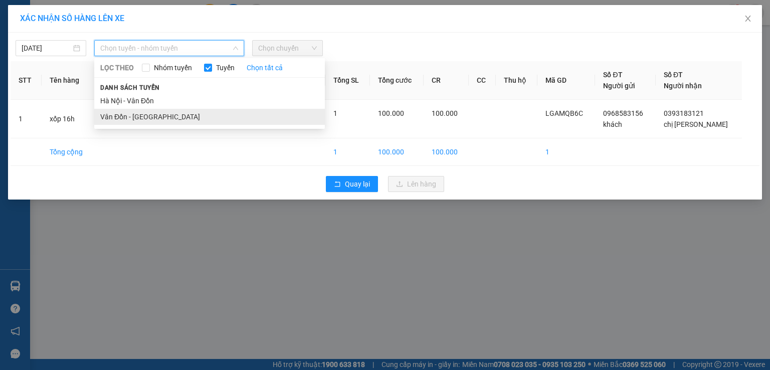
click at [152, 115] on li "Vân Đồn - [GEOGRAPHIC_DATA]" at bounding box center [209, 117] width 231 height 16
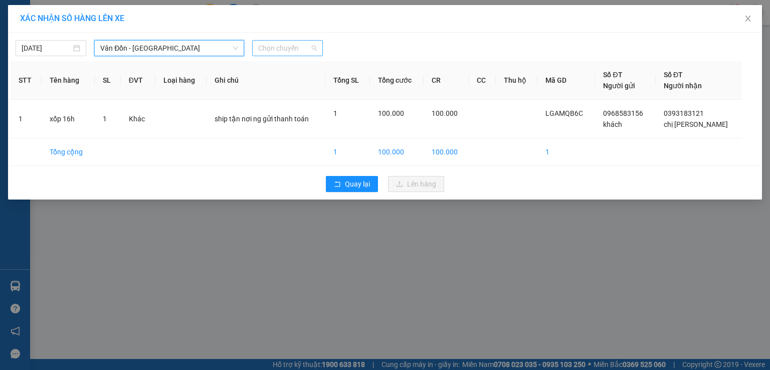
click at [279, 45] on span "Chọn chuyến" at bounding box center [287, 48] width 59 height 15
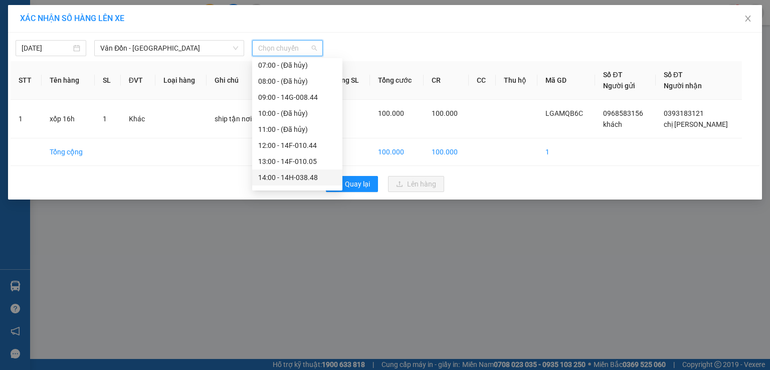
scroll to position [133, 0]
click at [291, 162] on div "16:00 - 14E-009.20" at bounding box center [297, 159] width 78 height 11
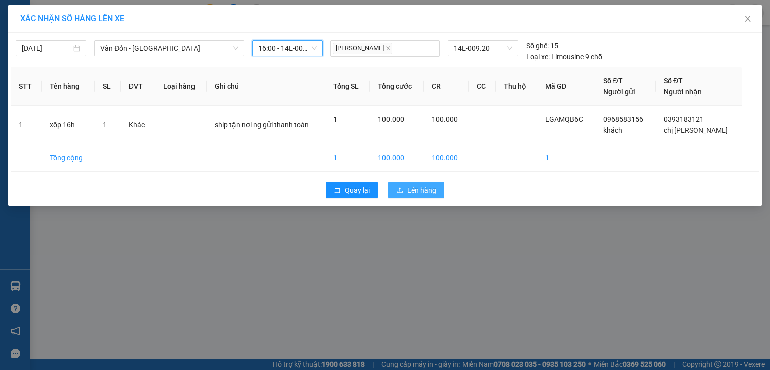
click at [434, 193] on span "Lên hàng" at bounding box center [421, 190] width 29 height 11
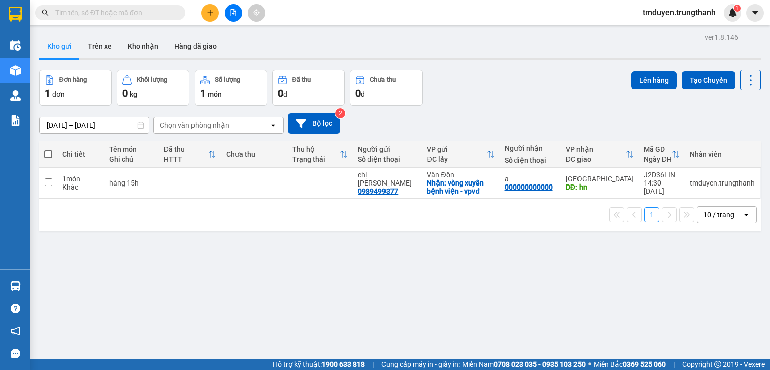
click at [96, 59] on div at bounding box center [400, 59] width 722 height 2
click at [100, 52] on button "Trên xe" at bounding box center [100, 46] width 40 height 24
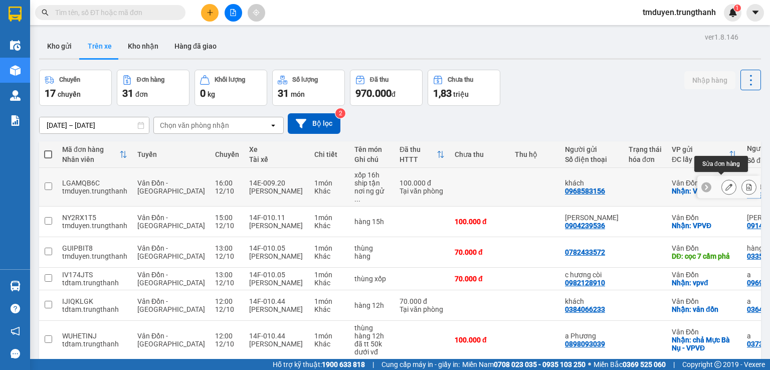
click at [726, 184] on icon at bounding box center [729, 187] width 7 height 7
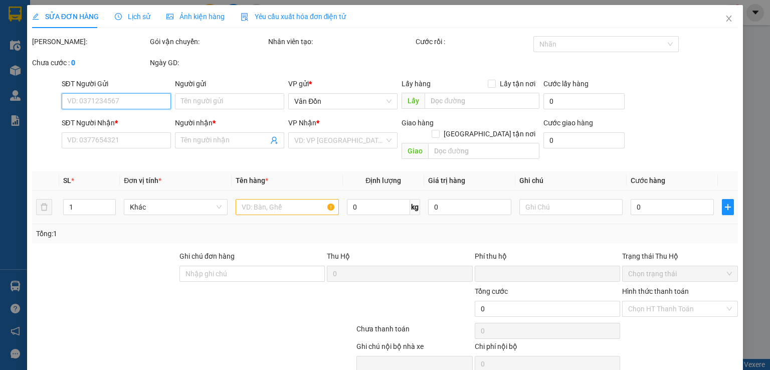
type input "0968583156"
type input "khách"
checkbox input "true"
type input "VPVĐ"
type input "0393183121"
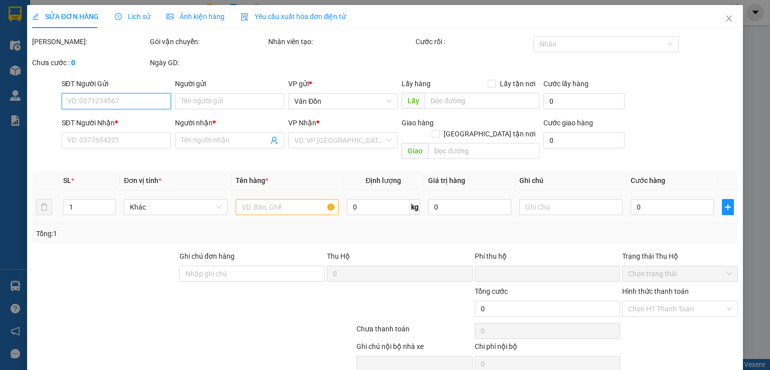
type input "chị [PERSON_NAME]"
type input "58 [PERSON_NAME]"
type input "0"
type input "100.000"
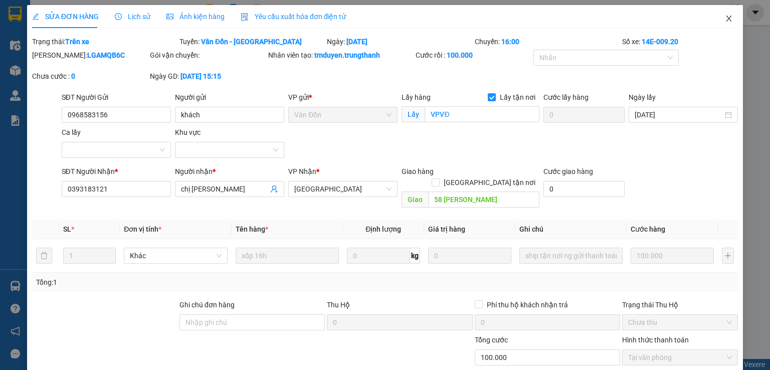
click at [727, 21] on icon "close" at bounding box center [730, 19] width 6 height 6
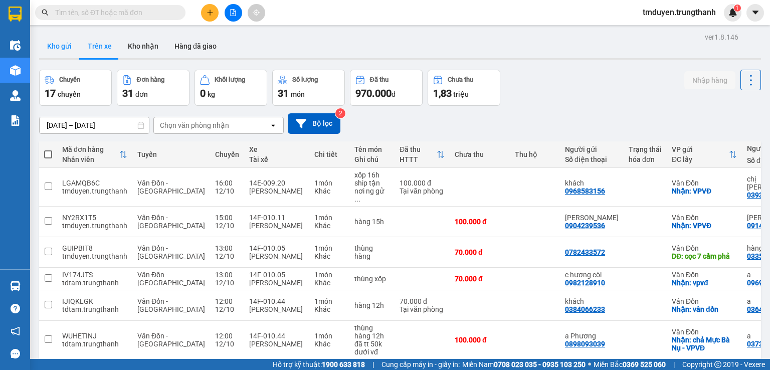
click at [56, 45] on button "Kho gửi" at bounding box center [59, 46] width 41 height 24
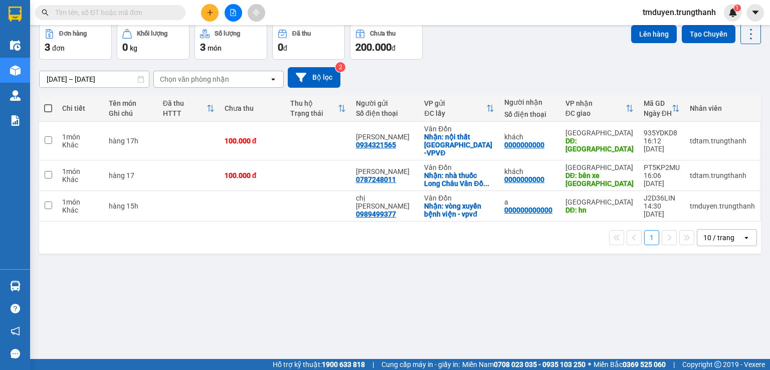
scroll to position [13, 0]
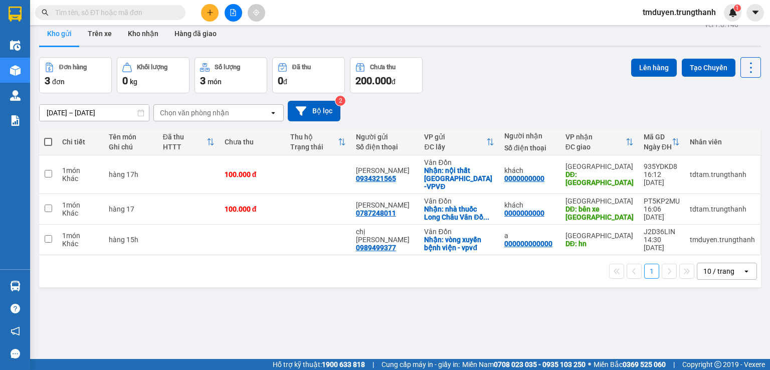
click at [105, 47] on div at bounding box center [400, 47] width 722 height 2
click at [105, 42] on button "Trên xe" at bounding box center [100, 34] width 40 height 24
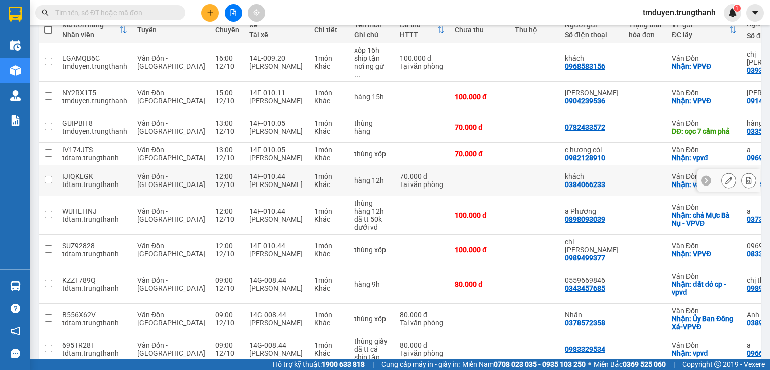
scroll to position [158, 0]
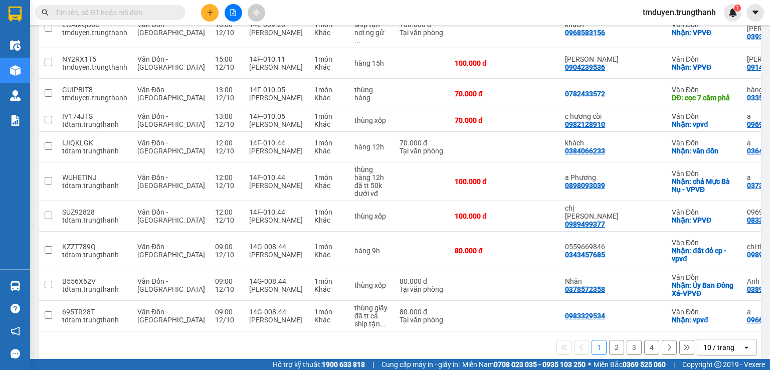
click at [612, 340] on button "2" at bounding box center [616, 347] width 15 height 15
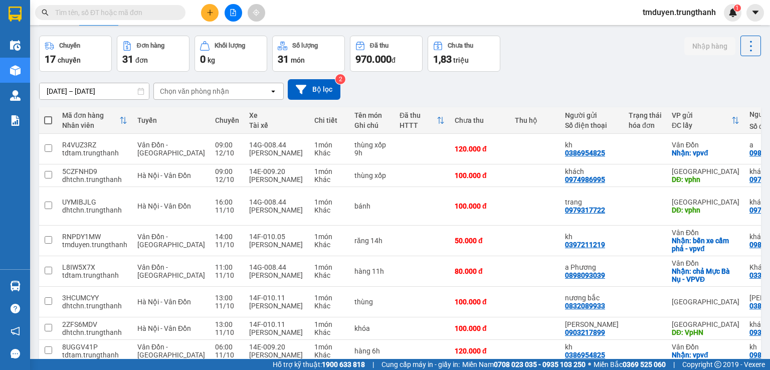
scroll to position [0, 0]
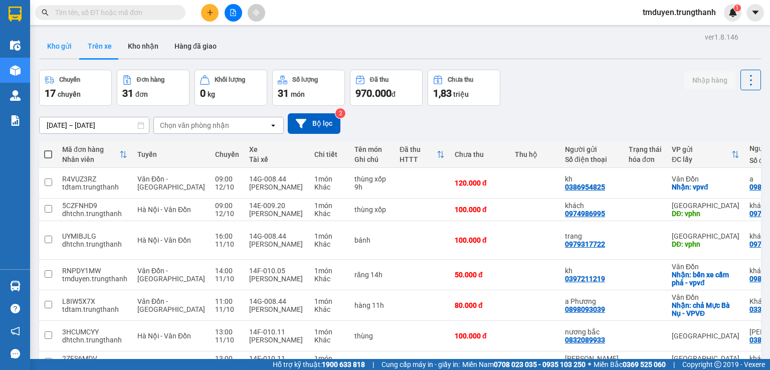
click at [67, 54] on button "Kho gửi" at bounding box center [59, 46] width 41 height 24
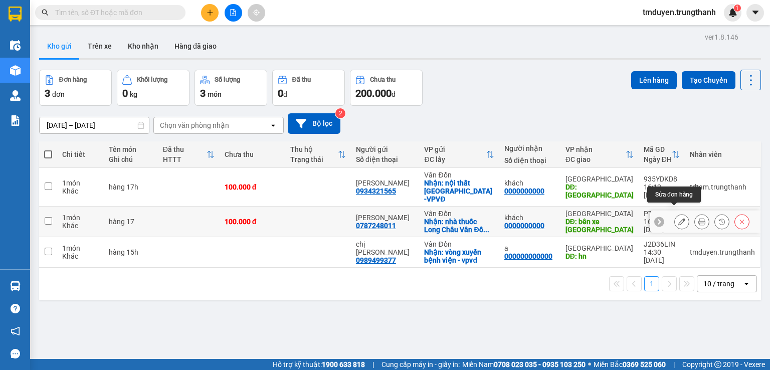
click at [675, 218] on button at bounding box center [682, 222] width 14 height 18
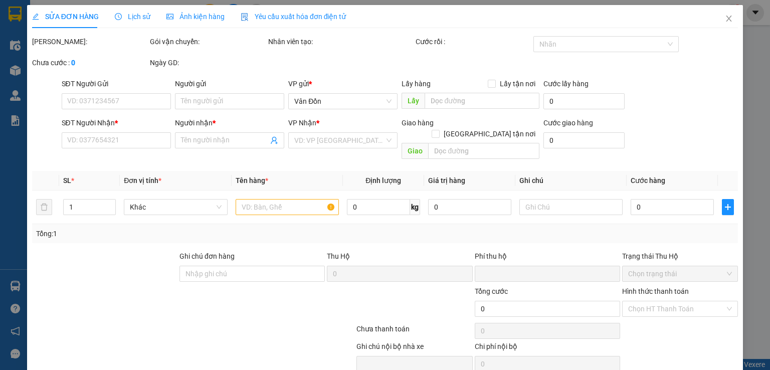
type input "0787248011"
type input "[PERSON_NAME]"
checkbox input "true"
type input "nhà thuốc Long Châu Vân Đồn - VPVĐ"
type input "0000000000"
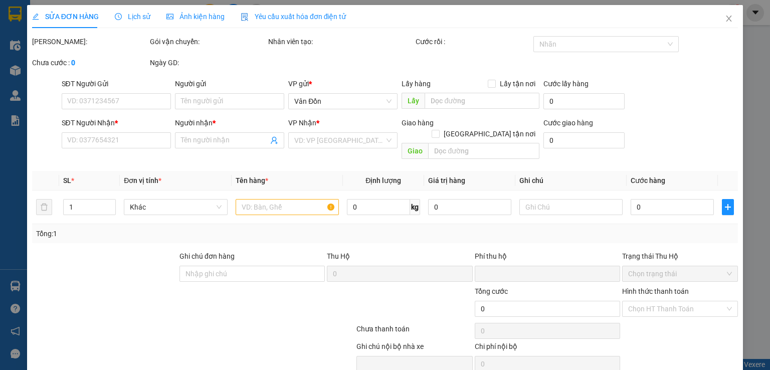
type input "khách"
type input "bên xe [GEOGRAPHIC_DATA]"
type input "0"
type input "100.000"
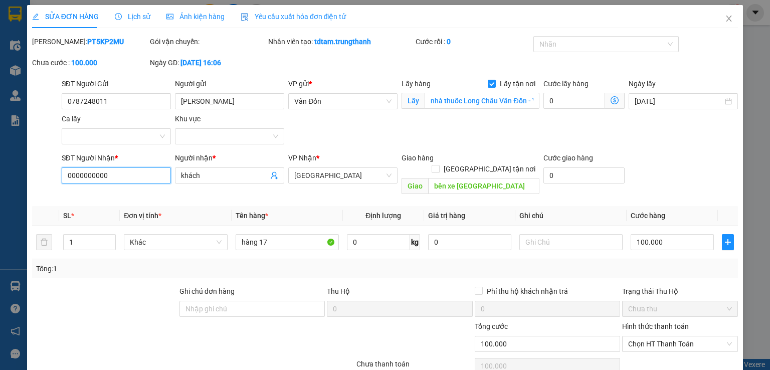
drag, startPoint x: 125, startPoint y: 178, endPoint x: 29, endPoint y: 168, distance: 96.8
click at [29, 168] on div "SỬA ĐƠN HÀNG Lịch sử Ảnh kiện hàng Yêu cầu xuất hóa đơn điện tử Total Paid Fee …" at bounding box center [385, 221] width 716 height 433
paste input "94 4920656"
drag, startPoint x: 85, startPoint y: 177, endPoint x: 32, endPoint y: 175, distance: 53.2
click at [32, 175] on div "SĐT Người Nhận * 094 4920656 094 4920656 Người nhận * khách VP Nhận * [GEOGRAPH…" at bounding box center [385, 175] width 708 height 46
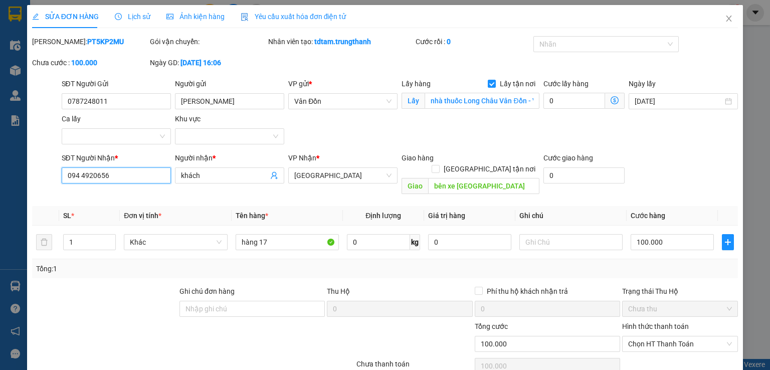
drag, startPoint x: 127, startPoint y: 179, endPoint x: 26, endPoint y: 178, distance: 100.8
click at [27, 178] on div "SỬA ĐƠN HÀNG Lịch sử Ảnh kiện hàng Yêu cầu xuất hóa đơn điện tử Total Paid Fee …" at bounding box center [385, 221] width 716 height 433
paste input "36267999"
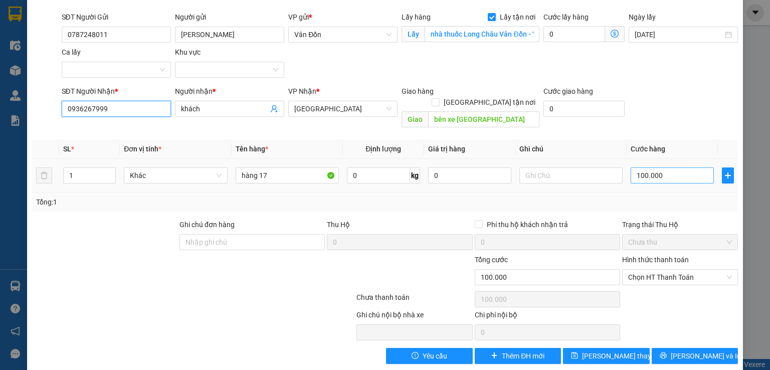
type input "0936267999"
click at [671, 167] on input "100.000" at bounding box center [672, 175] width 83 height 16
type input "8"
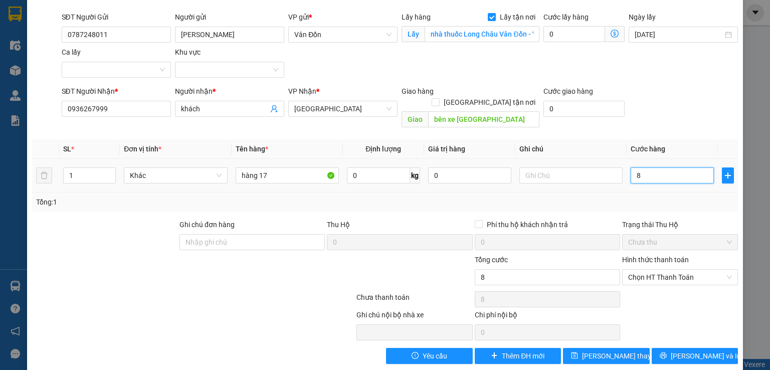
type input "80"
type input "80.000"
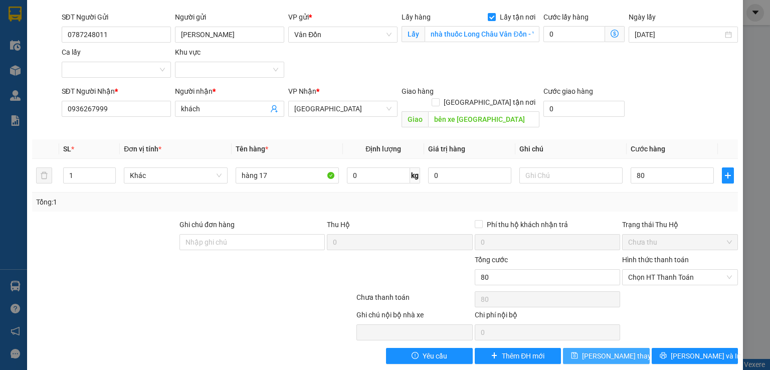
type input "80.000"
click at [611, 348] on button "[PERSON_NAME] thay đổi" at bounding box center [606, 356] width 87 height 16
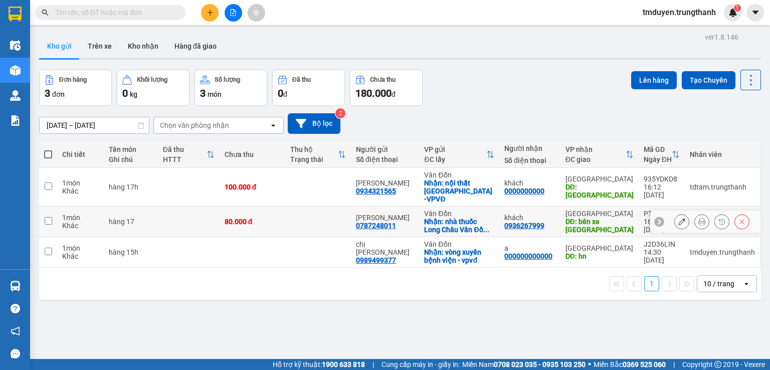
click at [679, 218] on icon at bounding box center [682, 221] width 7 height 7
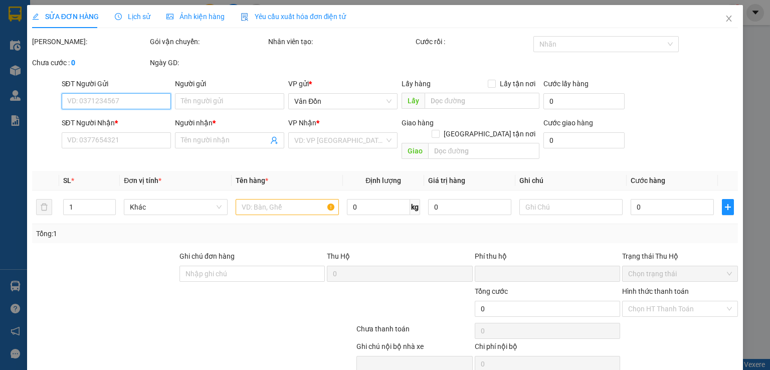
type input "0787248011"
type input "[PERSON_NAME]"
checkbox input "true"
type input "nhà thuốc Long Châu Vân Đồn - VPVĐ"
type input "0936267999"
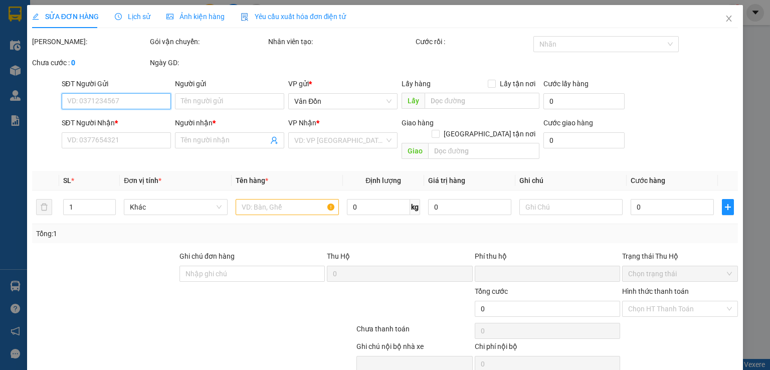
type input "khách"
type input "bên xe [GEOGRAPHIC_DATA]"
type input "0"
type input "80.000"
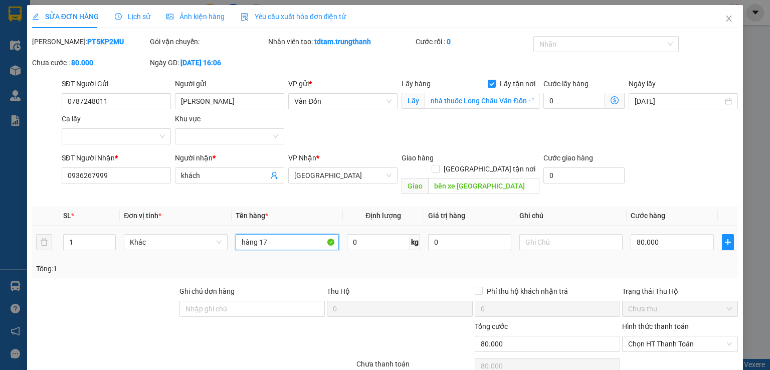
click at [275, 234] on input "hàng 17" at bounding box center [287, 242] width 103 height 16
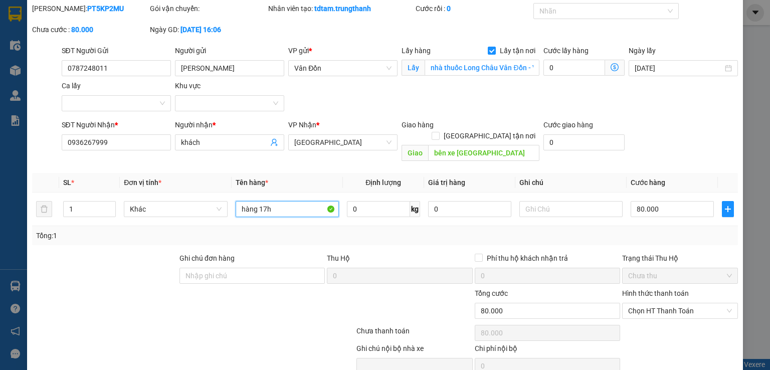
scroll to position [67, 0]
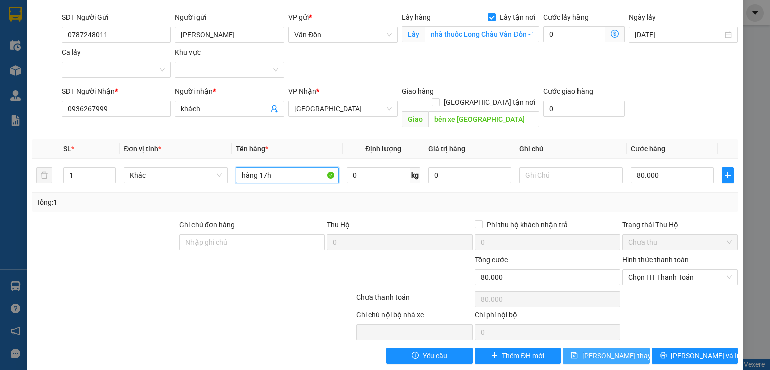
type input "hàng 17h"
click at [611, 351] on span "[PERSON_NAME] thay đổi" at bounding box center [622, 356] width 80 height 11
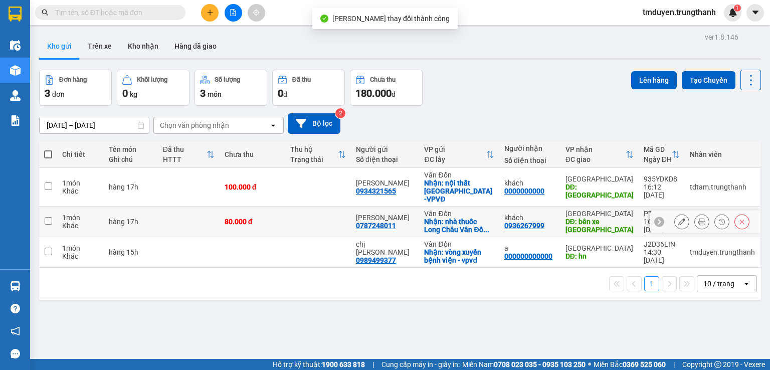
click at [44, 217] on td at bounding box center [48, 222] width 18 height 31
checkbox input "true"
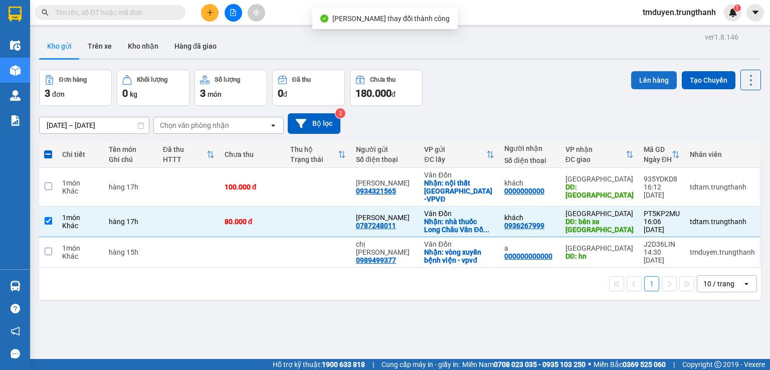
click at [637, 80] on button "Lên hàng" at bounding box center [654, 80] width 46 height 18
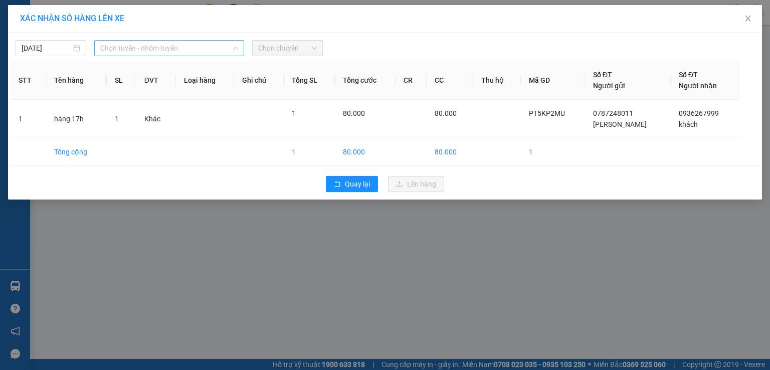
click at [200, 45] on span "Chọn tuyến - nhóm tuyến" at bounding box center [169, 48] width 138 height 15
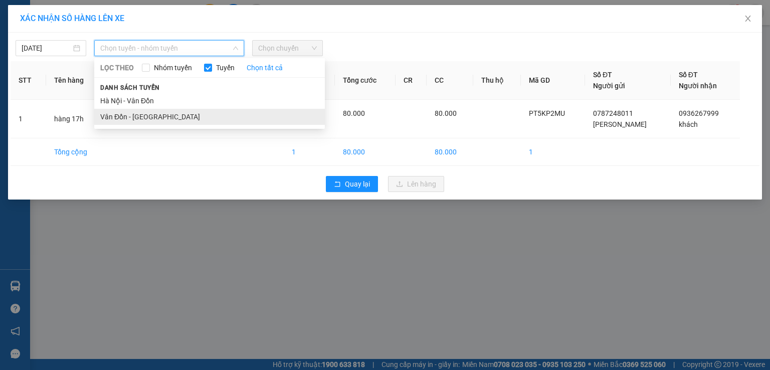
click at [158, 114] on li "Vân Đồn - [GEOGRAPHIC_DATA]" at bounding box center [209, 117] width 231 height 16
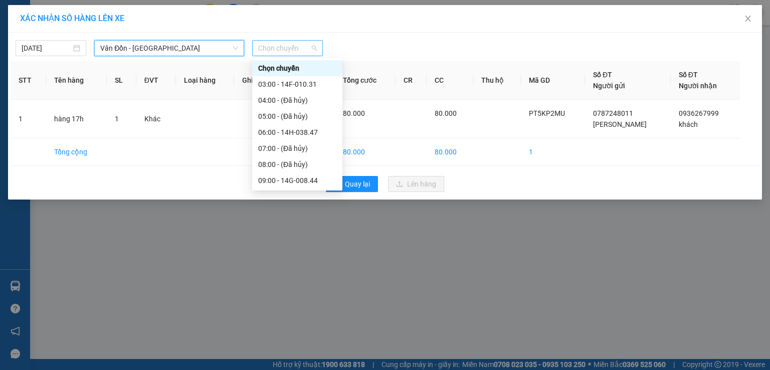
click at [259, 51] on span "Chọn chuyến" at bounding box center [287, 48] width 59 height 15
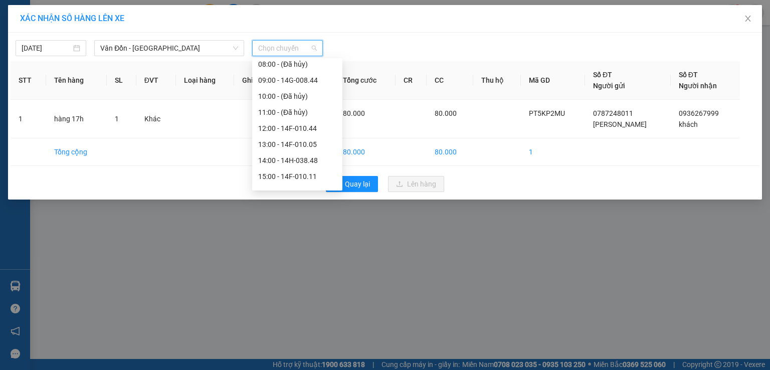
scroll to position [133, 0]
click at [278, 169] on div "17:00 - 14F-010.31" at bounding box center [297, 175] width 90 height 16
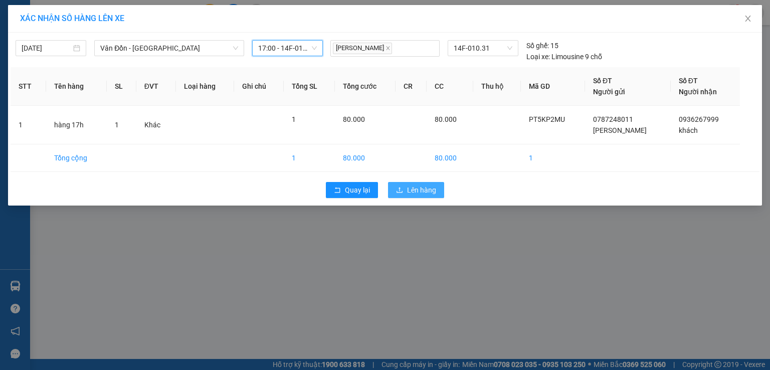
click at [420, 186] on span "Lên hàng" at bounding box center [421, 190] width 29 height 11
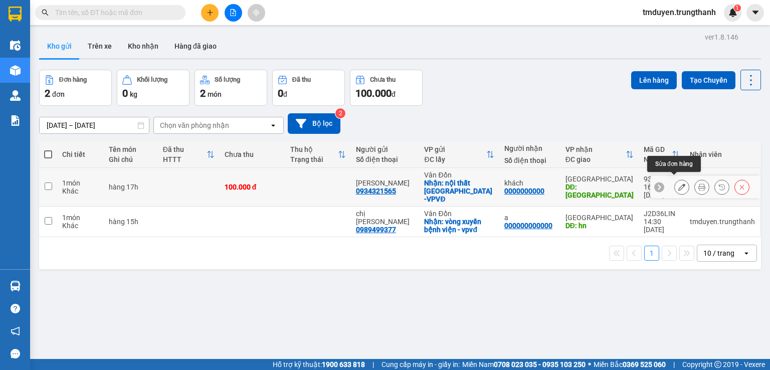
click at [675, 183] on button at bounding box center [682, 188] width 14 height 18
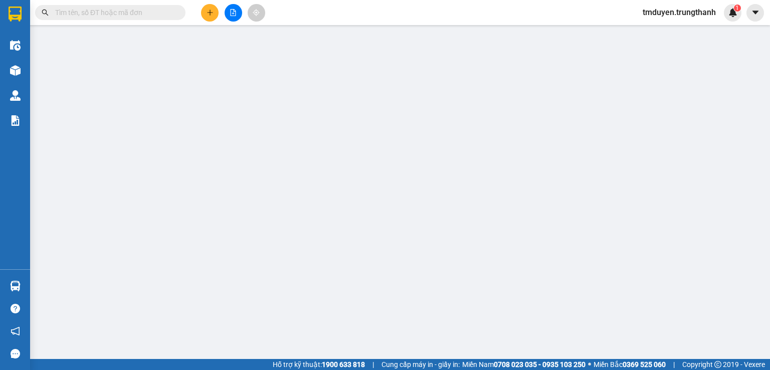
type input "0934321565"
type input "[PERSON_NAME]"
checkbox input "true"
type input "nội thất [GEOGRAPHIC_DATA] -VPVĐ"
type input "0000000000"
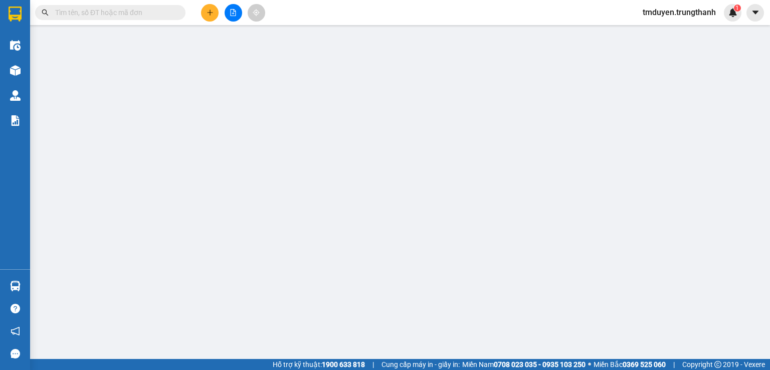
type input "khách"
type input "[GEOGRAPHIC_DATA]"
type input "0"
type input "100.000"
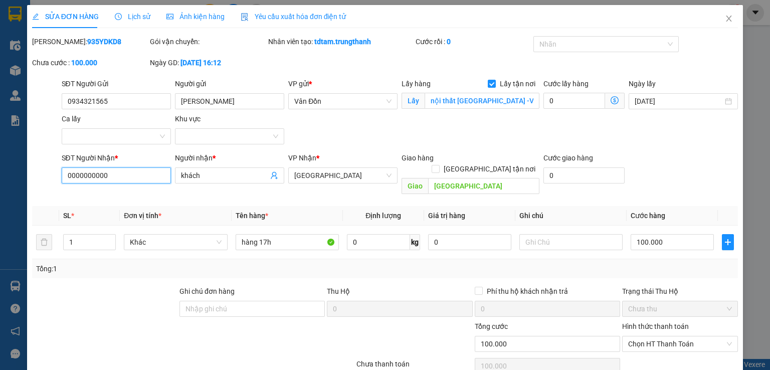
drag, startPoint x: 58, startPoint y: 177, endPoint x: 28, endPoint y: 175, distance: 30.7
click at [10, 168] on div "SỬA ĐƠN HÀNG Lịch sử Ảnh kiện hàng Yêu cầu xuất hóa đơn điện tử Total Paid Fee …" at bounding box center [385, 185] width 770 height 370
paste input "387790522"
type input "0387790522"
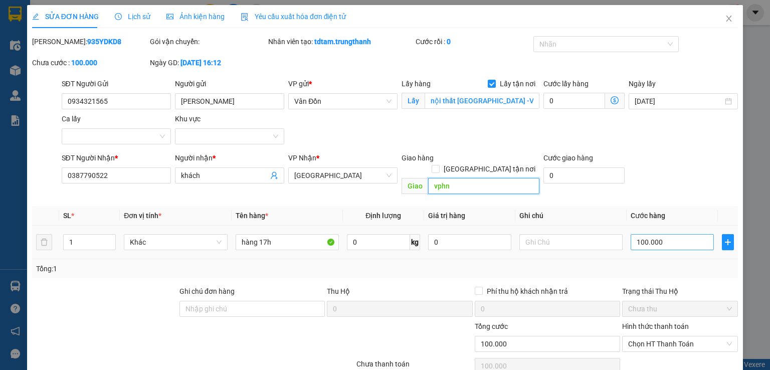
type input "vphn"
click at [666, 234] on input "100.000" at bounding box center [672, 242] width 83 height 16
type input "7"
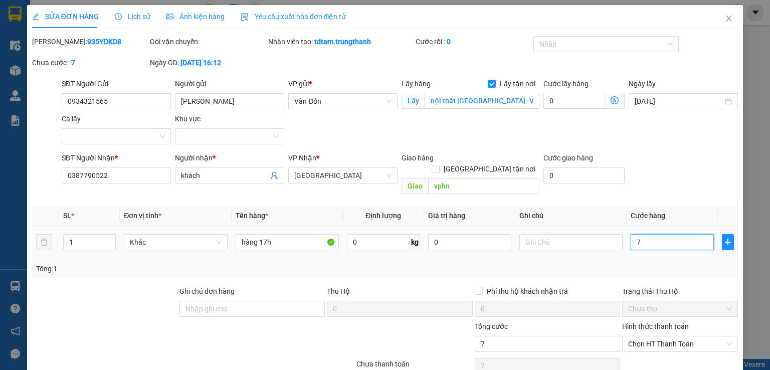
type input "70"
type input "70.000"
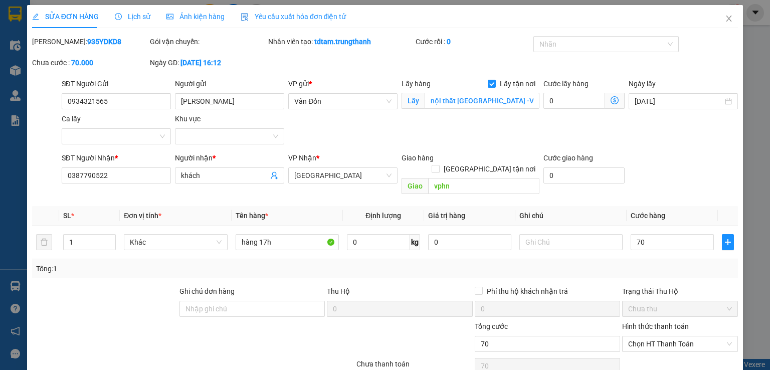
type input "70.000"
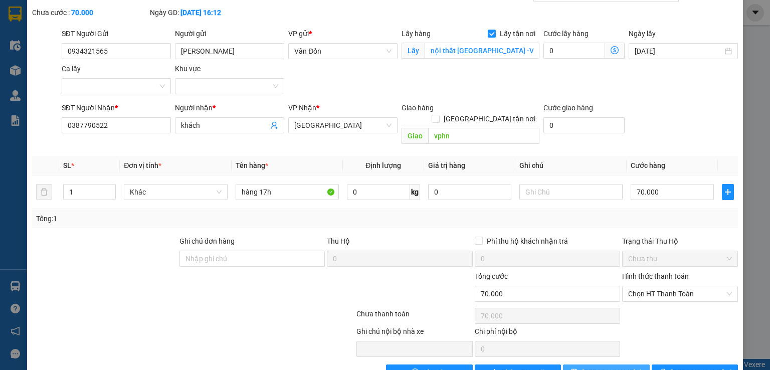
click at [599, 367] on span "[PERSON_NAME] thay đổi" at bounding box center [622, 372] width 80 height 11
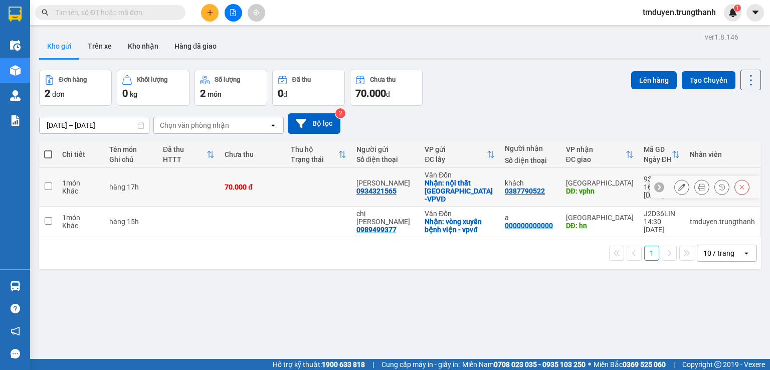
click at [49, 183] on input "checkbox" at bounding box center [49, 187] width 8 height 8
checkbox input "true"
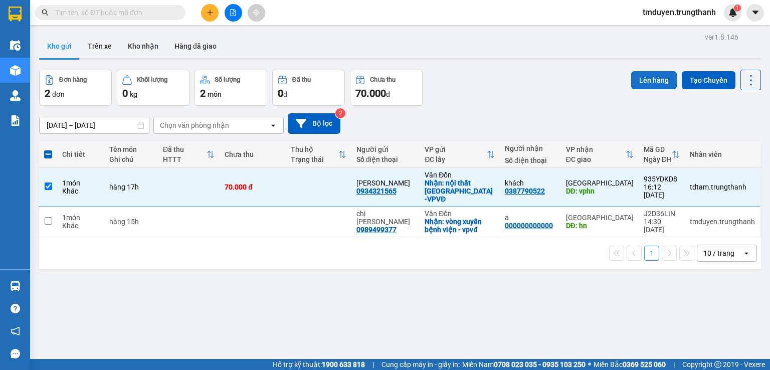
click at [647, 82] on button "Lên hàng" at bounding box center [654, 80] width 46 height 18
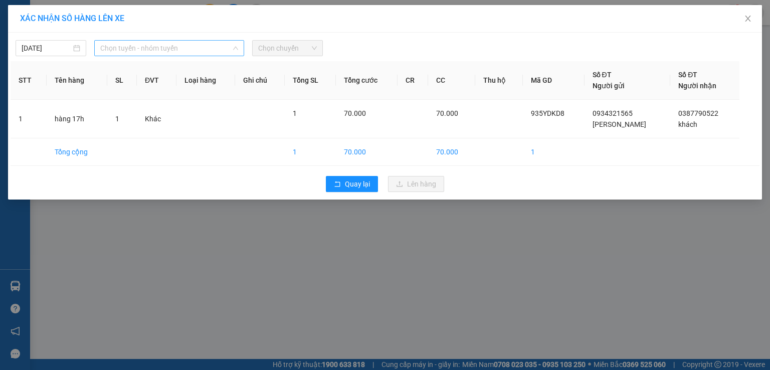
click at [153, 51] on span "Chọn tuyến - nhóm tuyến" at bounding box center [169, 48] width 138 height 15
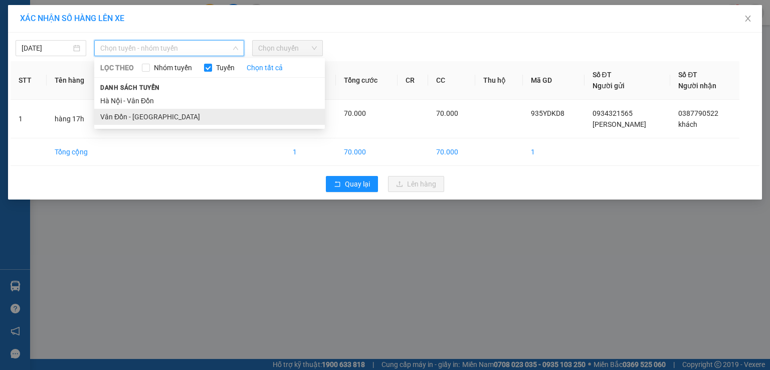
click at [150, 117] on li "Vân Đồn - [GEOGRAPHIC_DATA]" at bounding box center [209, 117] width 231 height 16
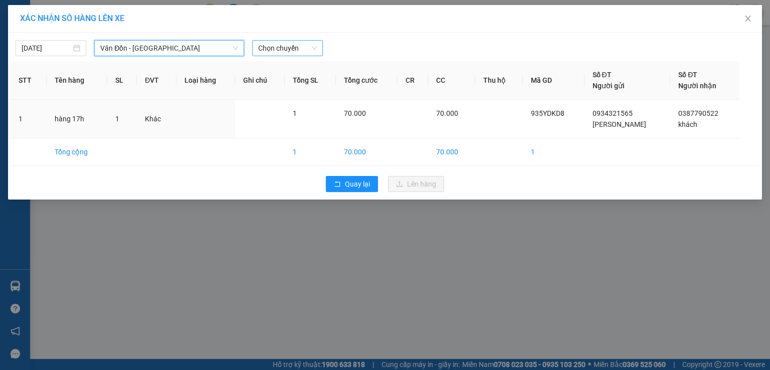
click at [281, 52] on span "Chọn chuyến" at bounding box center [287, 48] width 59 height 15
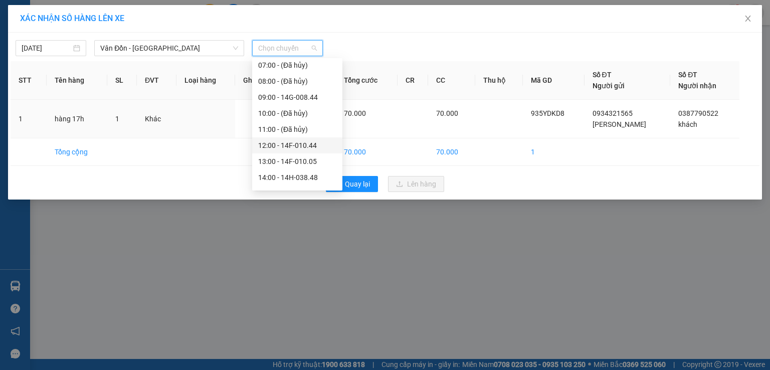
scroll to position [144, 0]
click at [286, 164] on div "17:00 - 14F-010.31" at bounding box center [297, 164] width 78 height 11
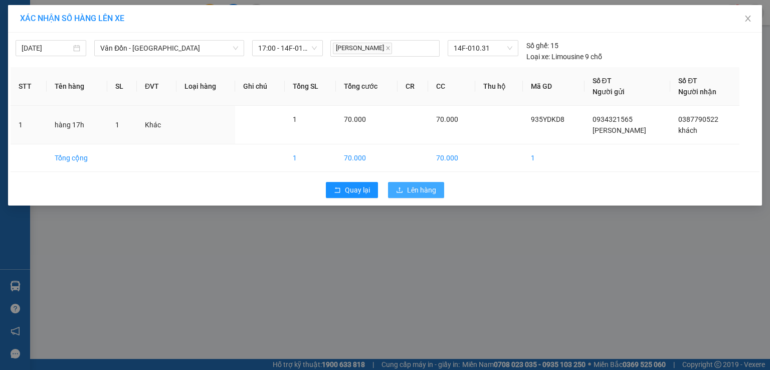
click at [409, 193] on span "Lên hàng" at bounding box center [421, 190] width 29 height 11
